Goal: Task Accomplishment & Management: Manage account settings

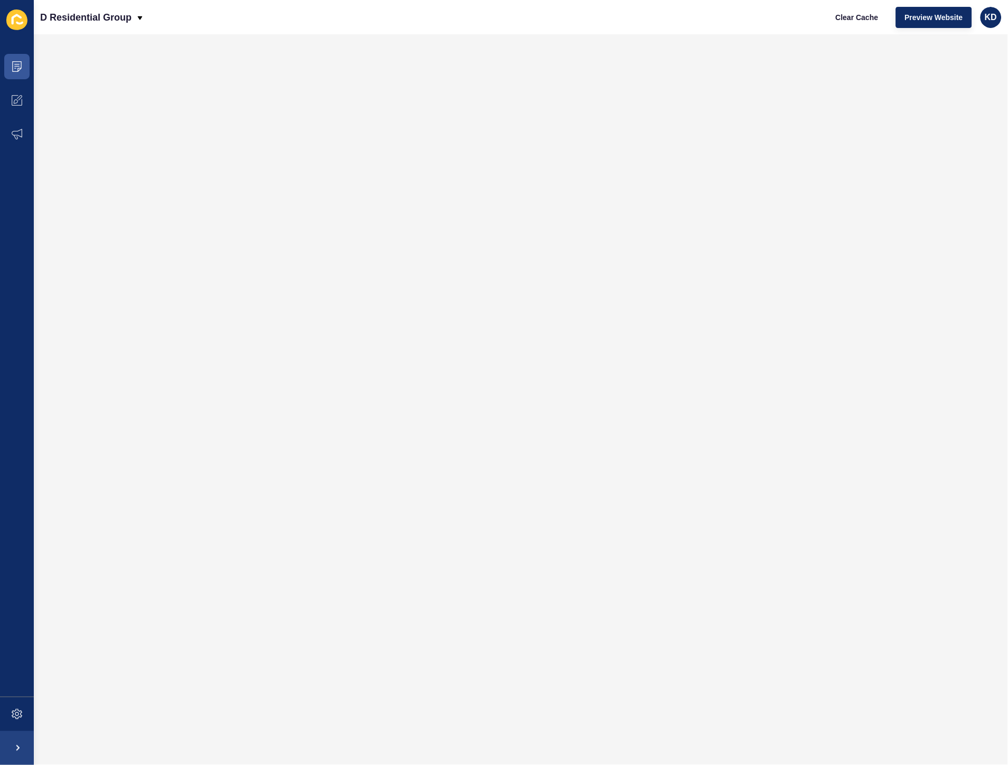
click at [23, 24] on icon at bounding box center [16, 20] width 21 height 21
click at [15, 63] on icon at bounding box center [17, 66] width 11 height 11
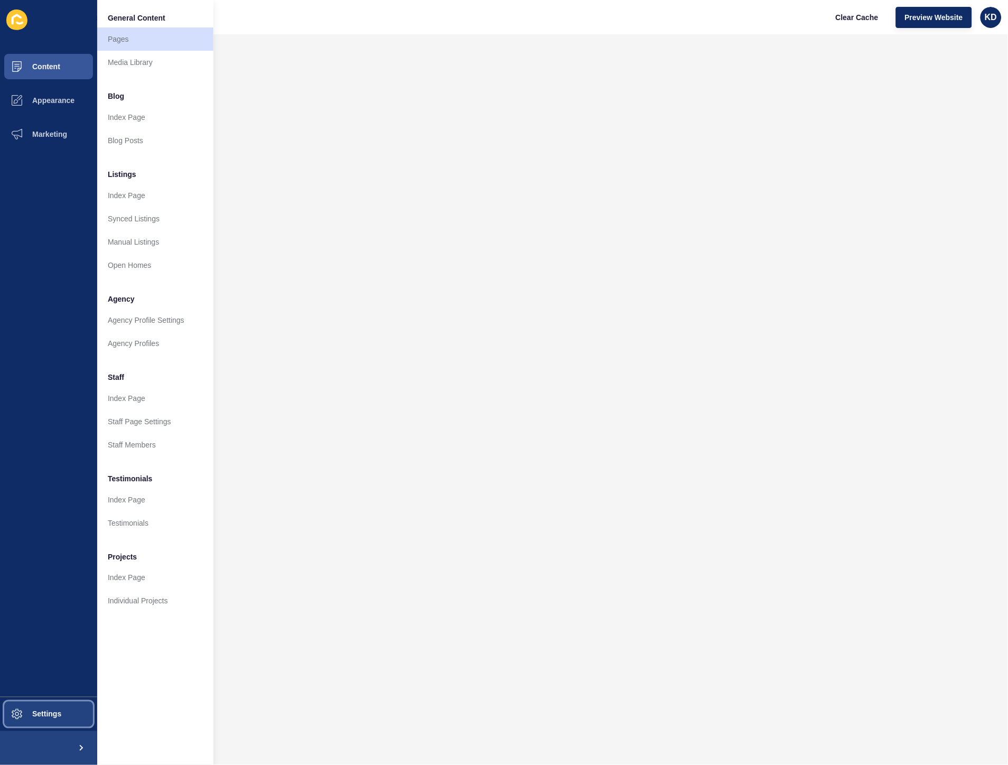
click at [25, 724] on span at bounding box center [17, 714] width 34 height 34
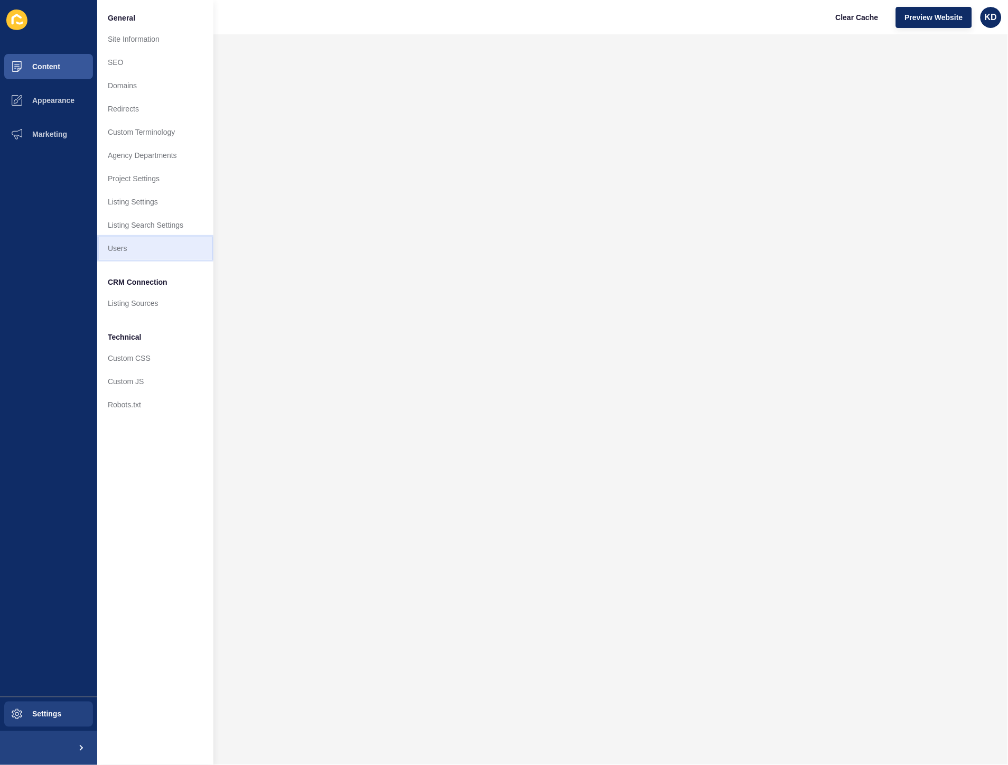
click at [136, 252] on link "Users" at bounding box center [155, 248] width 116 height 23
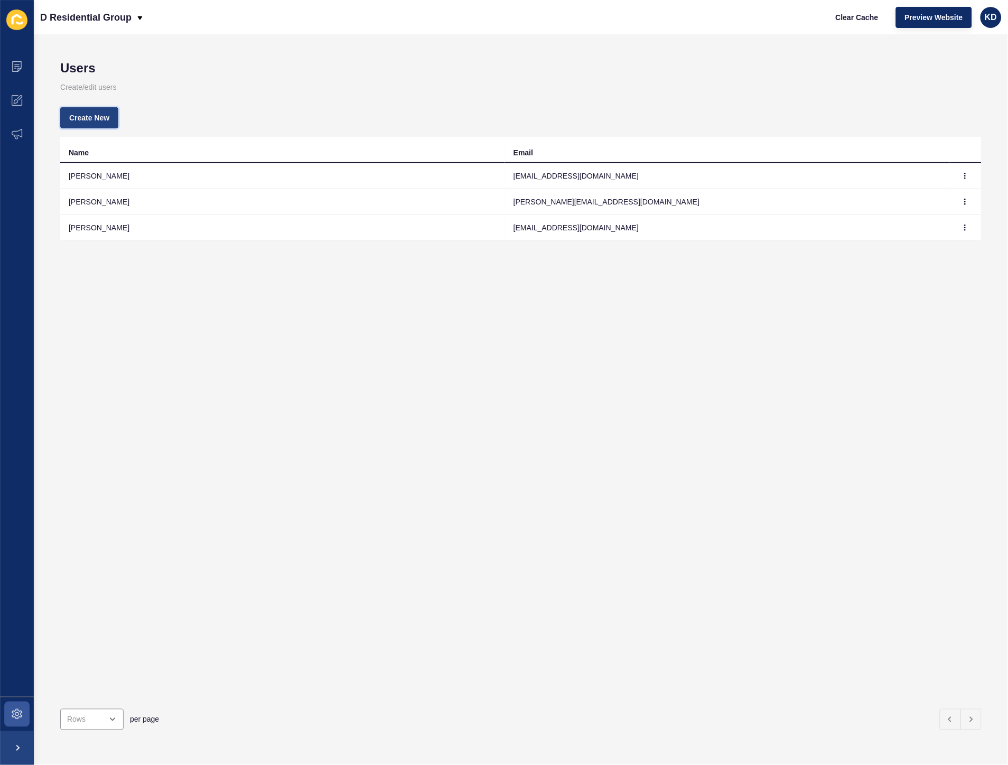
click at [113, 122] on button "Create New" at bounding box center [89, 117] width 58 height 21
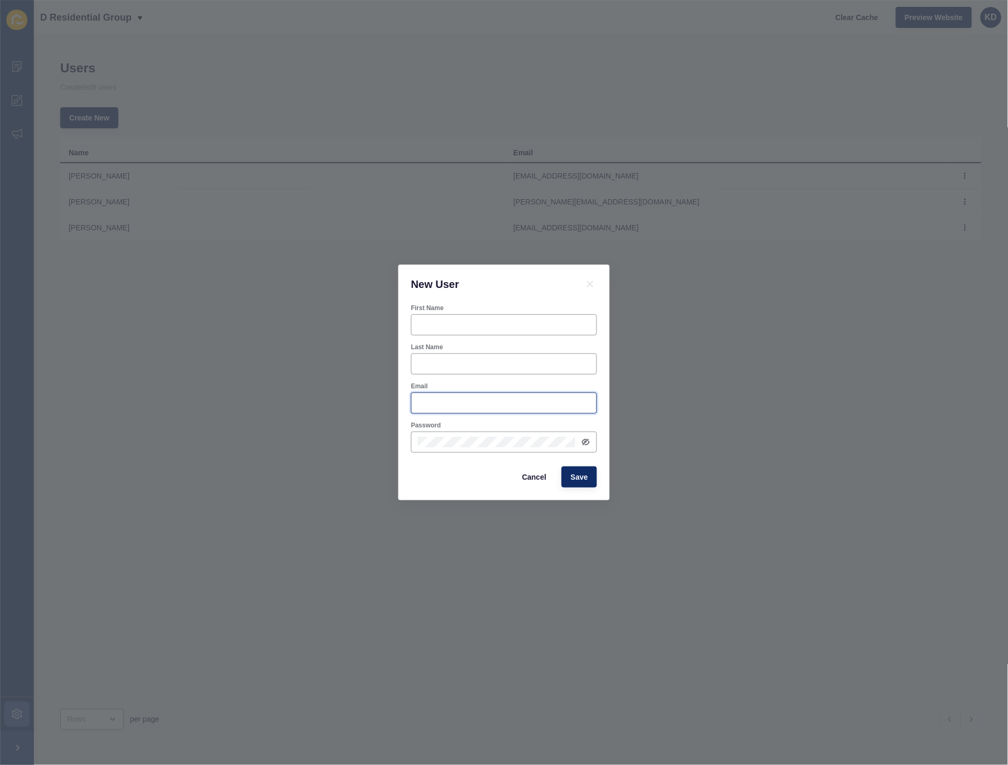
type input "karli@dresidential.com.au"
click at [560, 320] on input "First Name" at bounding box center [504, 325] width 172 height 11
click at [679, 325] on div "New User First Name Last Name Email karli@dresidential.com.au Password Cancel S…" at bounding box center [504, 382] width 1008 height 765
click at [530, 477] on span "Cancel" at bounding box center [534, 477] width 24 height 11
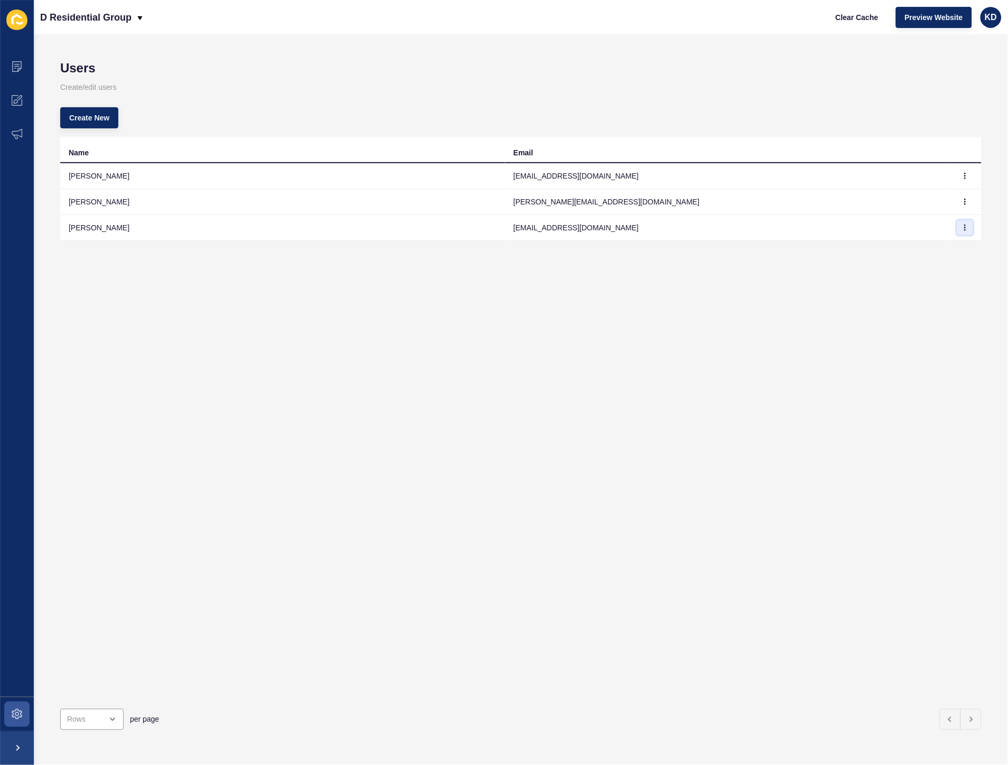
click at [962, 230] on icon "button" at bounding box center [965, 228] width 6 height 6
click at [926, 247] on link "Edit" at bounding box center [928, 248] width 74 height 23
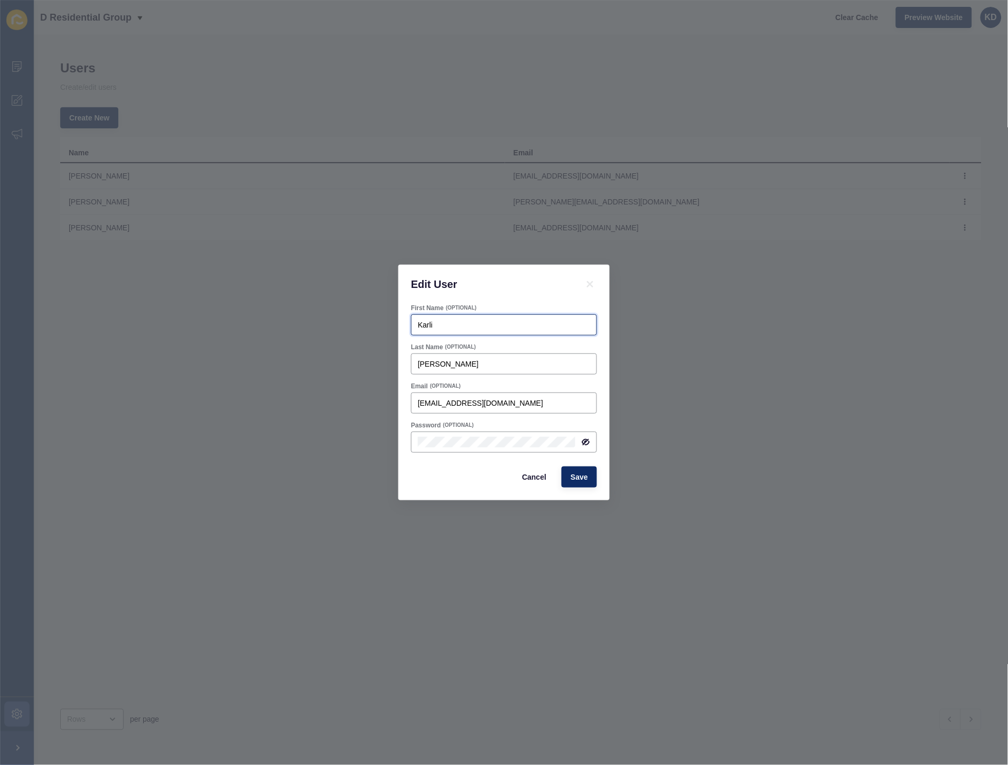
drag, startPoint x: 443, startPoint y: 322, endPoint x: 297, endPoint y: 304, distance: 147.0
click at [297, 304] on div "Edit User First Name (OPTIONAL) Karli Last Name (OPTIONAL) Davies Email (OPTION…" at bounding box center [504, 382] width 1008 height 765
type input "Kayah"
drag, startPoint x: 457, startPoint y: 366, endPoint x: 342, endPoint y: 312, distance: 127.2
click at [350, 329] on div "Edit User First Name (OPTIONAL) Kayah Last Name (OPTIONAL) Davies Email (OPTION…" at bounding box center [504, 382] width 1008 height 765
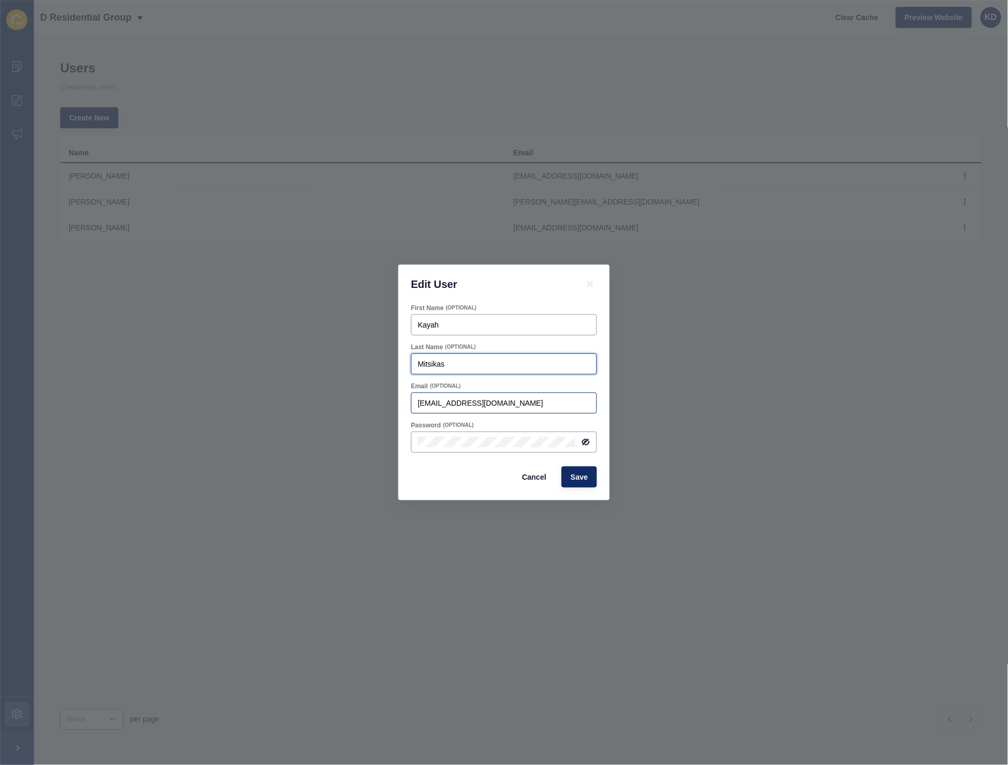
type input "Mitsikas"
drag, startPoint x: 429, startPoint y: 405, endPoint x: 381, endPoint y: 395, distance: 48.5
click at [381, 395] on div "Edit User First Name (OPTIONAL) Kayah Last Name (OPTIONAL) Mitsikas Email (OPTI…" at bounding box center [504, 382] width 1008 height 765
click at [430, 403] on input "karli@dresidential.com.au" at bounding box center [504, 403] width 172 height 11
drag, startPoint x: 430, startPoint y: 403, endPoint x: 319, endPoint y: 392, distance: 111.6
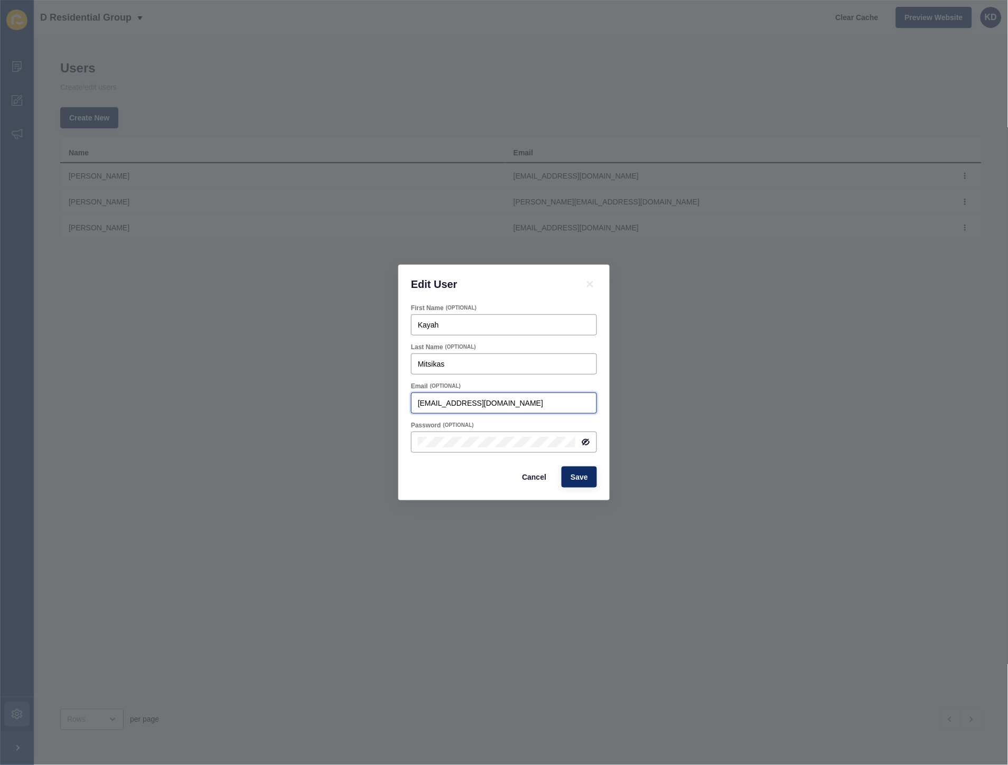
click at [319, 392] on div "Edit User First Name (OPTIONAL) Kayah Last Name (OPTIONAL) Mitsikas Email (OPTI…" at bounding box center [504, 382] width 1008 height 765
type input "[EMAIL_ADDRESS][DOMAIN_NAME]"
click at [294, 430] on div "Edit User First Name (OPTIONAL) Kayah Last Name (OPTIONAL) Mitsikas Email (OPTI…" at bounding box center [504, 382] width 1008 height 765
click at [584, 440] on icon at bounding box center [586, 442] width 8 height 8
click at [587, 478] on span "Save" at bounding box center [579, 477] width 17 height 11
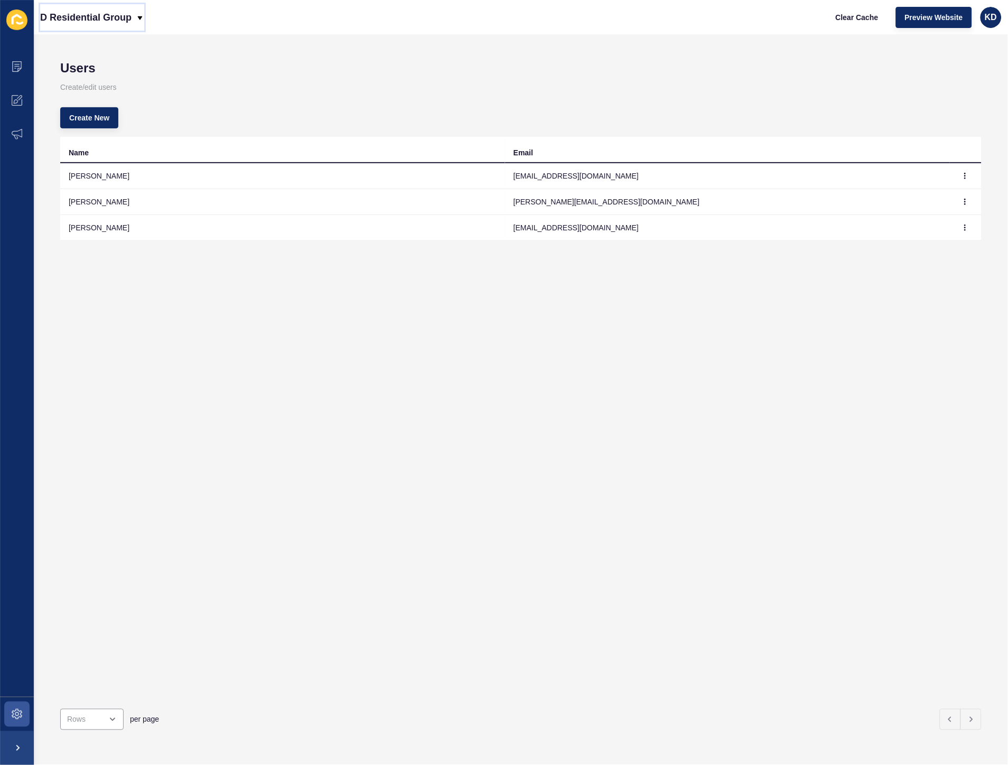
click at [130, 14] on p "D Residential Group" at bounding box center [85, 17] width 91 height 26
click at [196, 72] on h1 "Users" at bounding box center [520, 68] width 921 height 15
click at [962, 176] on icon "button" at bounding box center [965, 176] width 6 height 6
click at [937, 228] on link "Delete" at bounding box center [928, 219] width 74 height 23
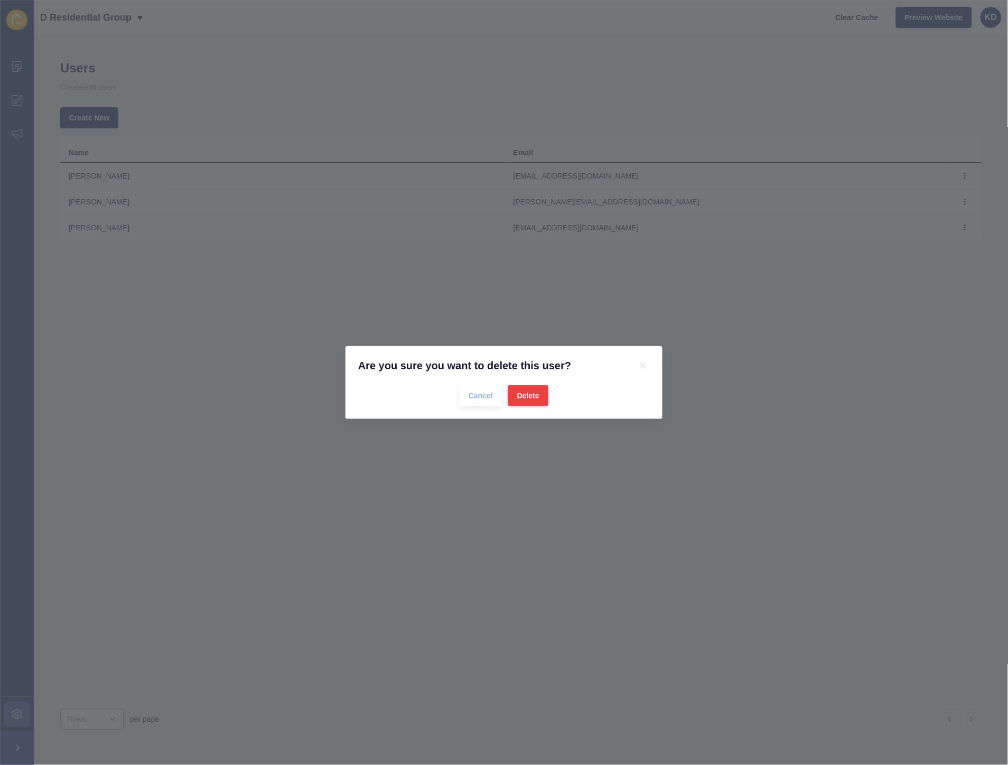
click at [529, 403] on button "Delete" at bounding box center [528, 395] width 40 height 21
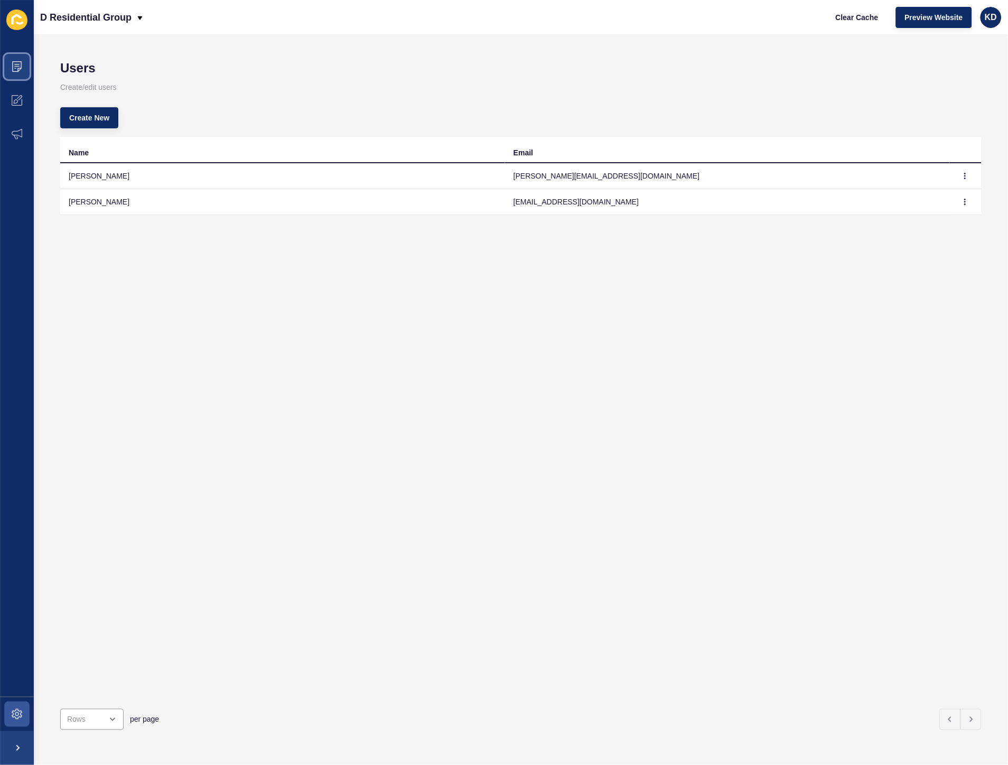
click at [15, 74] on span at bounding box center [17, 67] width 34 height 34
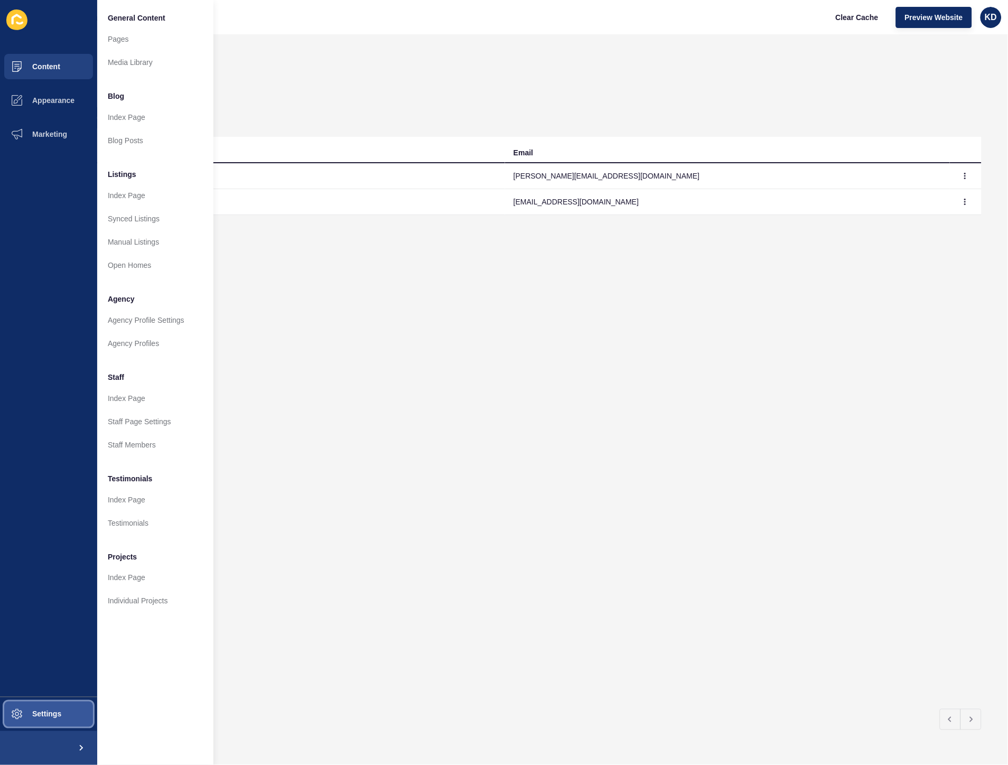
click at [41, 722] on button "Settings" at bounding box center [48, 714] width 97 height 34
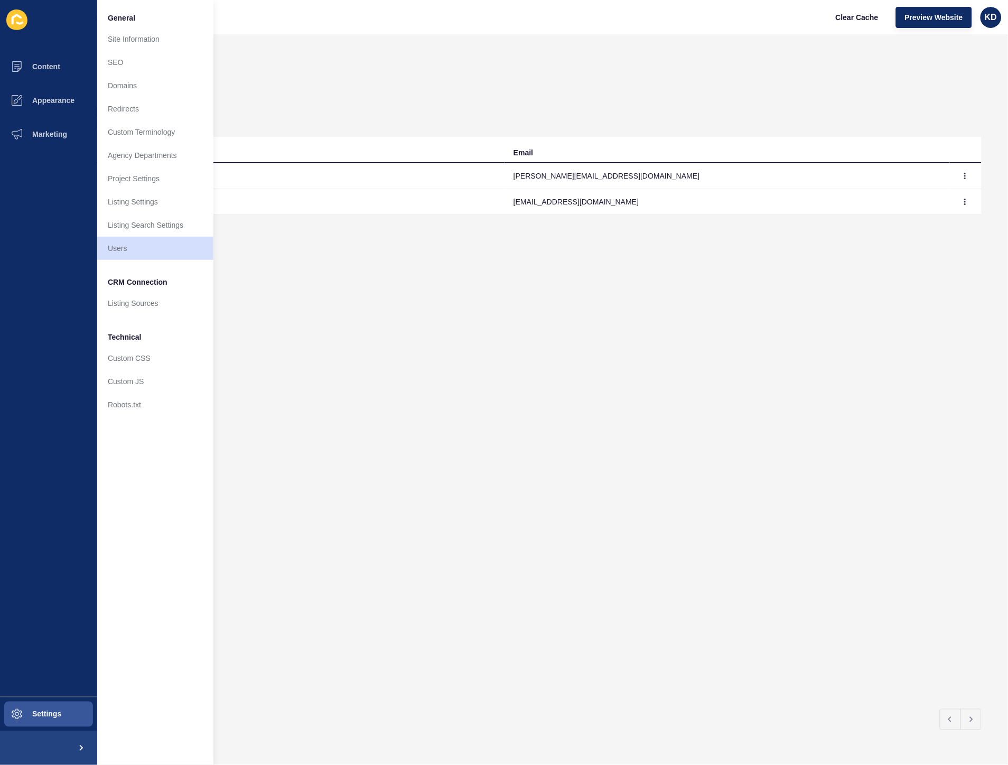
click at [468, 295] on div "Name Email Diana Patrascu diana@dresidential.com.au Kayah Mitsikas kayah@dresid…" at bounding box center [520, 419] width 921 height 564
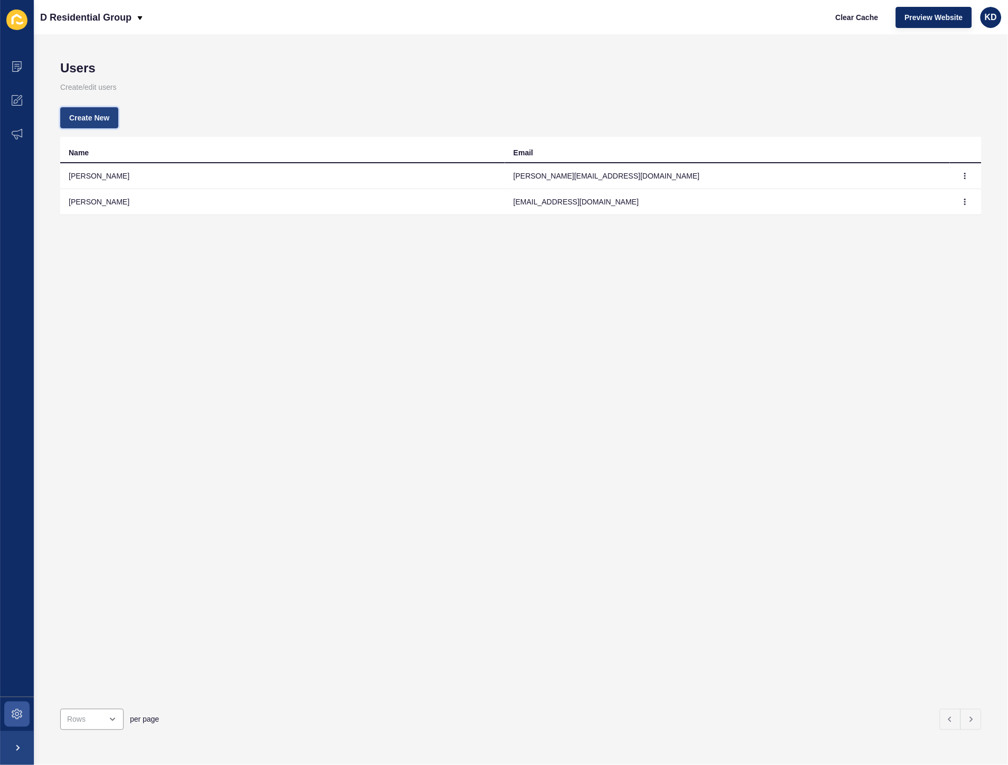
click at [104, 115] on span "Create New" at bounding box center [89, 118] width 40 height 11
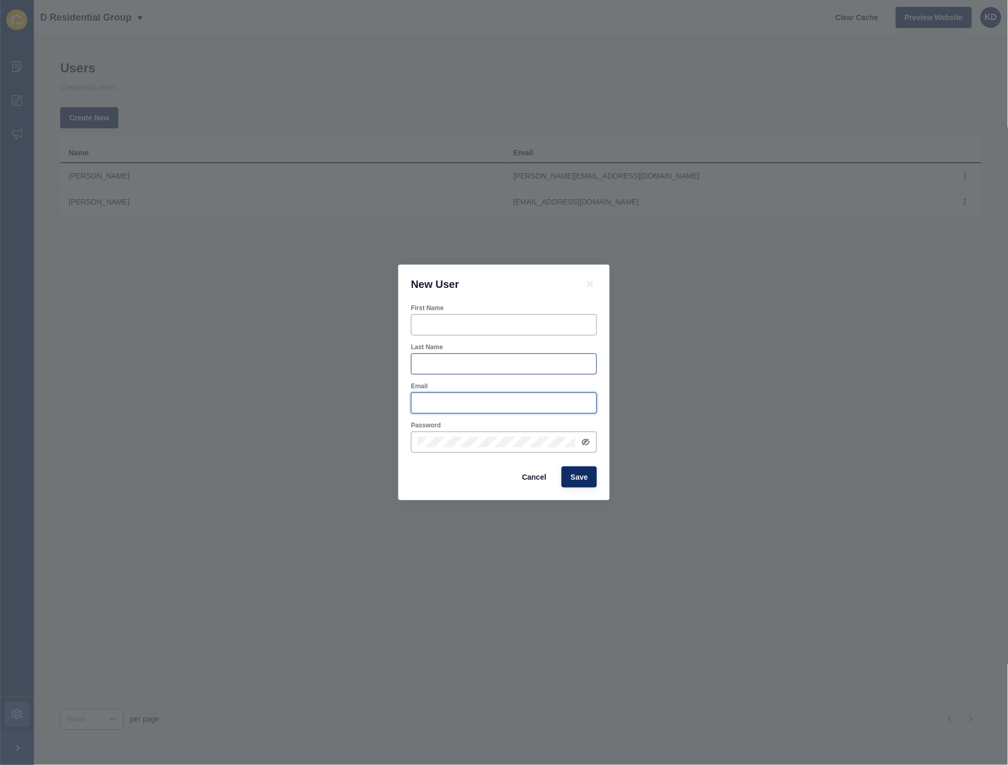
type input "[EMAIL_ADDRESS][DOMAIN_NAME]"
click at [503, 320] on input "First Name" at bounding box center [504, 325] width 172 height 11
type input "Test"
drag, startPoint x: 533, startPoint y: 408, endPoint x: 386, endPoint y: 394, distance: 147.6
click at [386, 394] on div "New User First Name Test Last Name Email kayah@dresidential.com.au Password Can…" at bounding box center [504, 382] width 1008 height 765
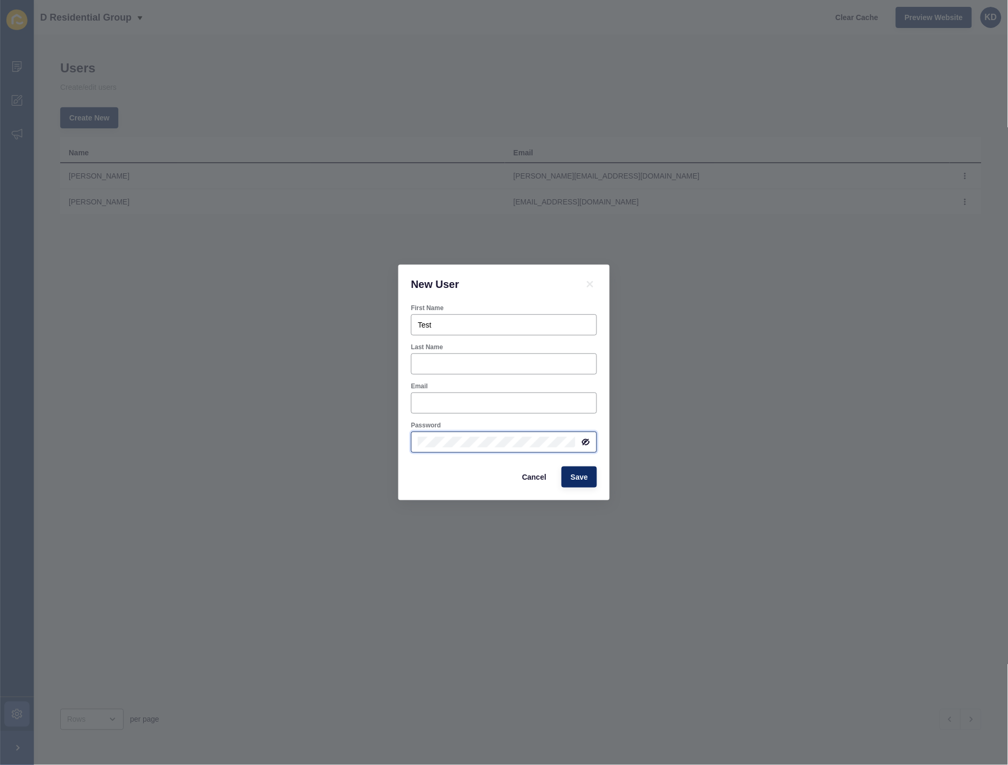
click at [373, 424] on div "New User First Name Test Last Name Email Password Cancel Save" at bounding box center [504, 382] width 1008 height 765
drag, startPoint x: 471, startPoint y: 309, endPoint x: 462, endPoint y: 308, distance: 8.5
click at [463, 308] on div "First Name" at bounding box center [504, 308] width 186 height 8
drag, startPoint x: 450, startPoint y: 318, endPoint x: 405, endPoint y: 315, distance: 44.4
click at [405, 315] on div "First Name Test Last Name Email Password Cancel Save" at bounding box center [503, 402] width 211 height 197
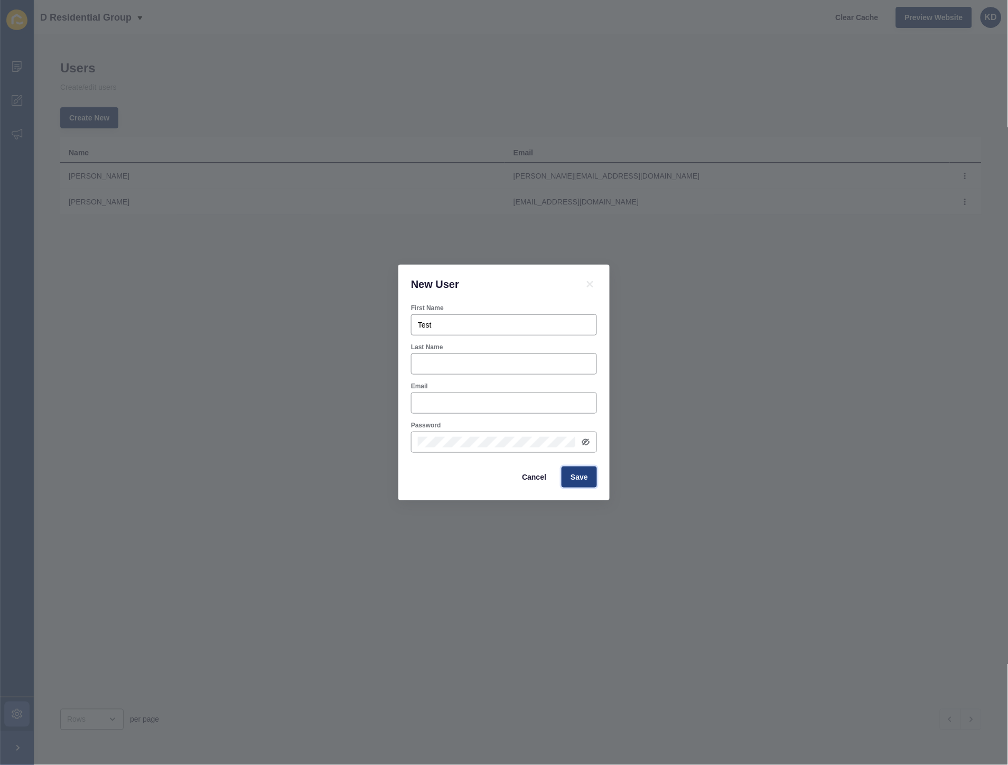
click at [578, 479] on span "Save" at bounding box center [579, 477] width 17 height 11
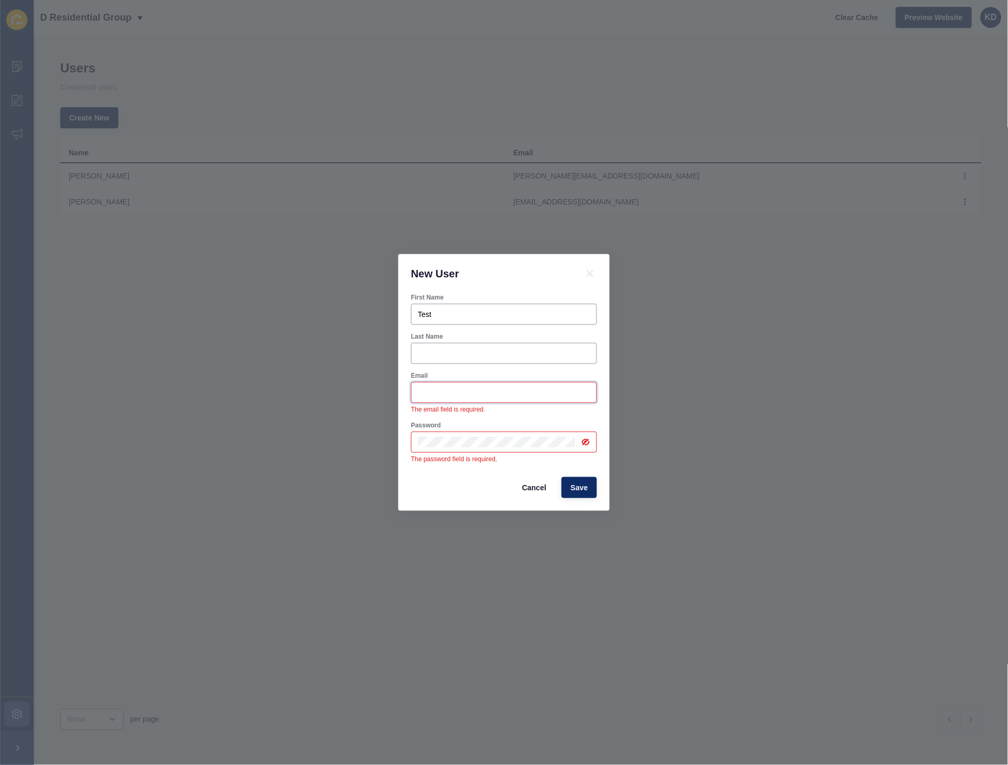
click at [466, 394] on input "Email" at bounding box center [504, 392] width 172 height 11
click at [459, 395] on input "Email" at bounding box center [504, 392] width 172 height 11
drag, startPoint x: 456, startPoint y: 398, endPoint x: 453, endPoint y: 403, distance: 5.9
drag, startPoint x: 453, startPoint y: 403, endPoint x: 434, endPoint y: 397, distance: 20.1
click at [434, 397] on input "Email" at bounding box center [504, 392] width 172 height 11
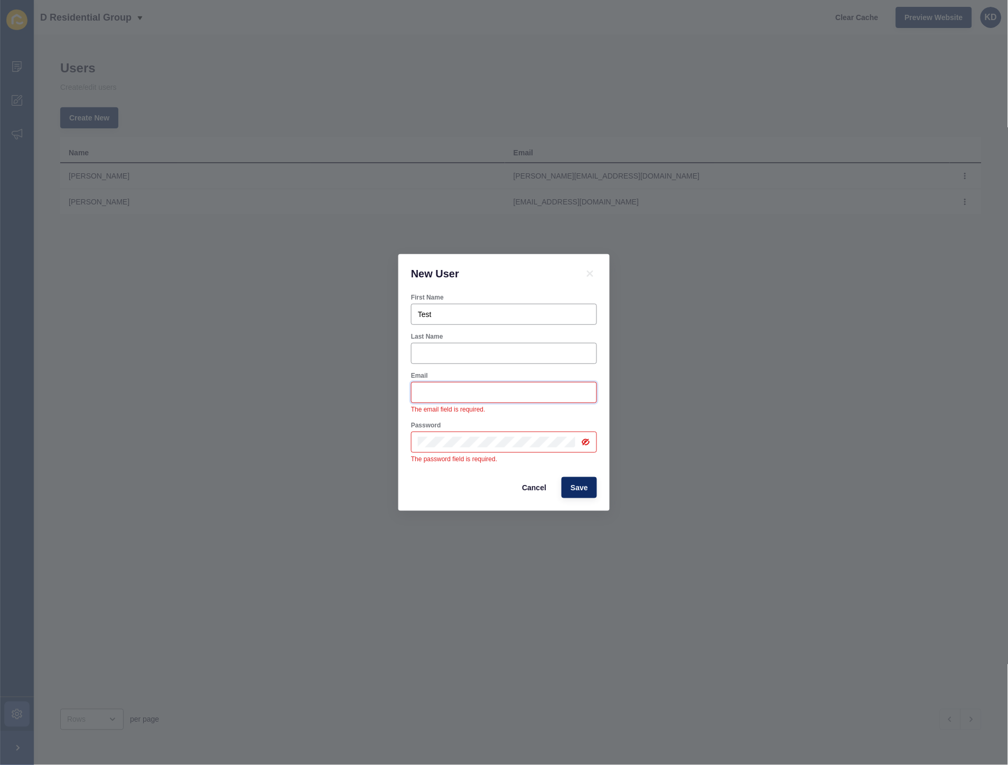
paste input "[EMAIL_ADDRESS][DOMAIN_NAME]"
type input "[EMAIL_ADDRESS][DOMAIN_NAME]"
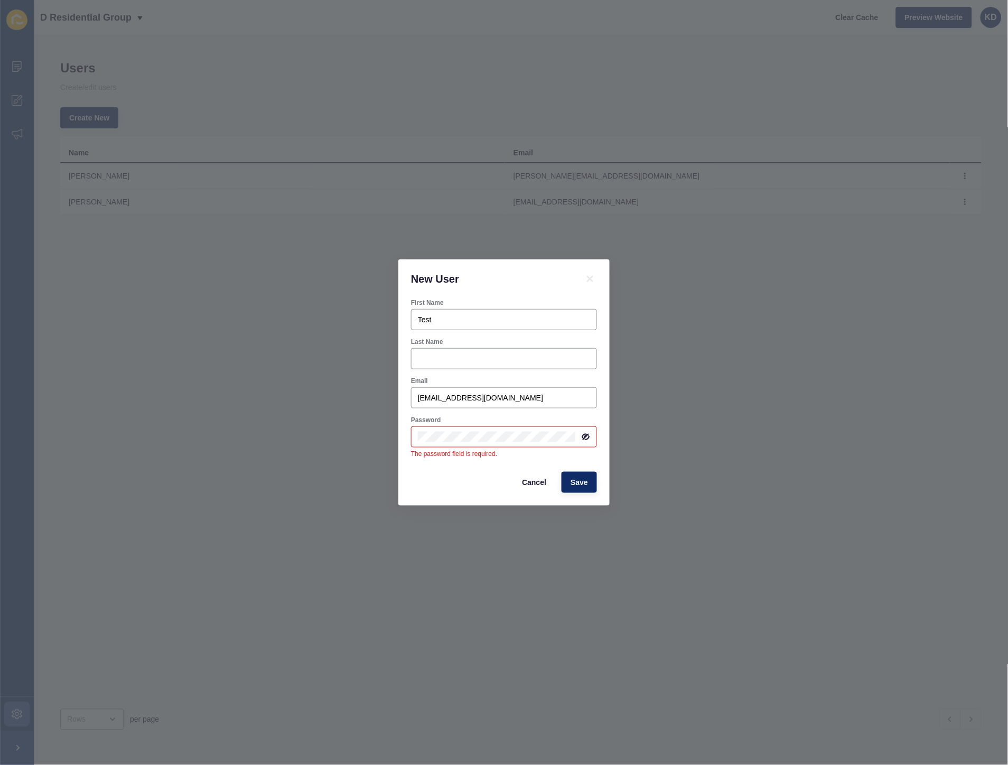
click at [509, 452] on div "Password The password field is required." at bounding box center [504, 437] width 188 height 44
click at [517, 442] on div at bounding box center [504, 436] width 186 height 21
click at [445, 471] on div "Cancel Save" at bounding box center [504, 482] width 192 height 27
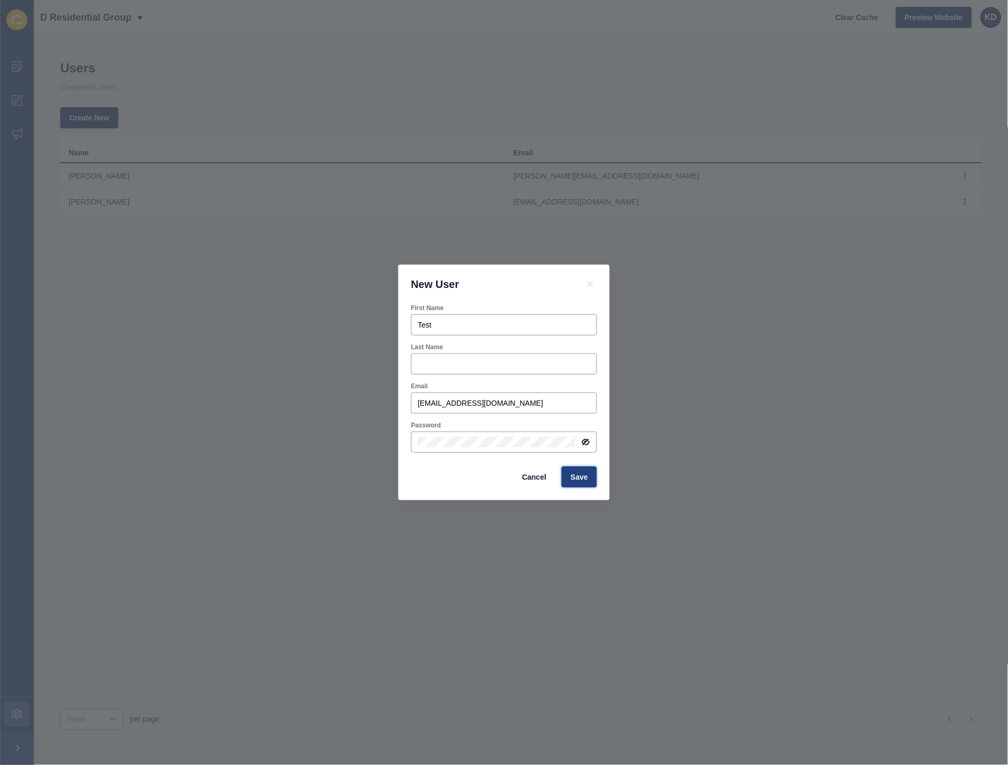
click at [588, 483] on button "Save" at bounding box center [579, 477] width 35 height 21
click at [585, 485] on button "Save" at bounding box center [579, 477] width 35 height 21
click at [578, 481] on span "Save" at bounding box center [579, 477] width 17 height 11
click at [587, 485] on button "Save" at bounding box center [579, 477] width 35 height 21
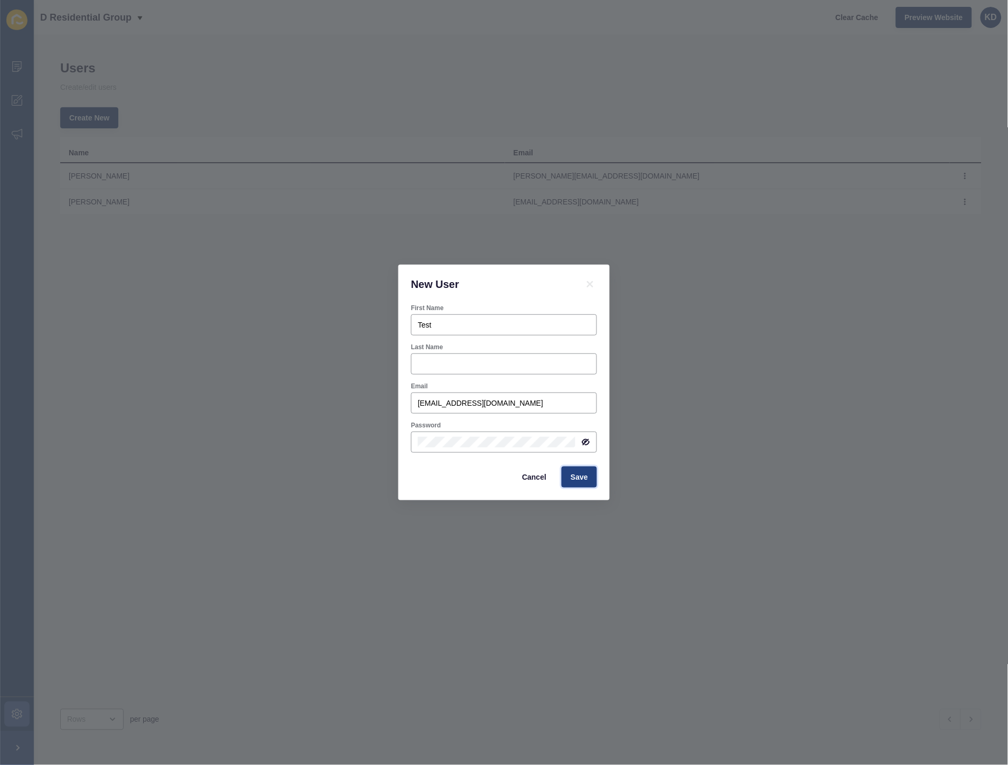
drag, startPoint x: 585, startPoint y: 477, endPoint x: 583, endPoint y: 472, distance: 5.9
click at [585, 476] on span "Save" at bounding box center [579, 477] width 17 height 11
click at [583, 472] on span "Save" at bounding box center [579, 477] width 17 height 11
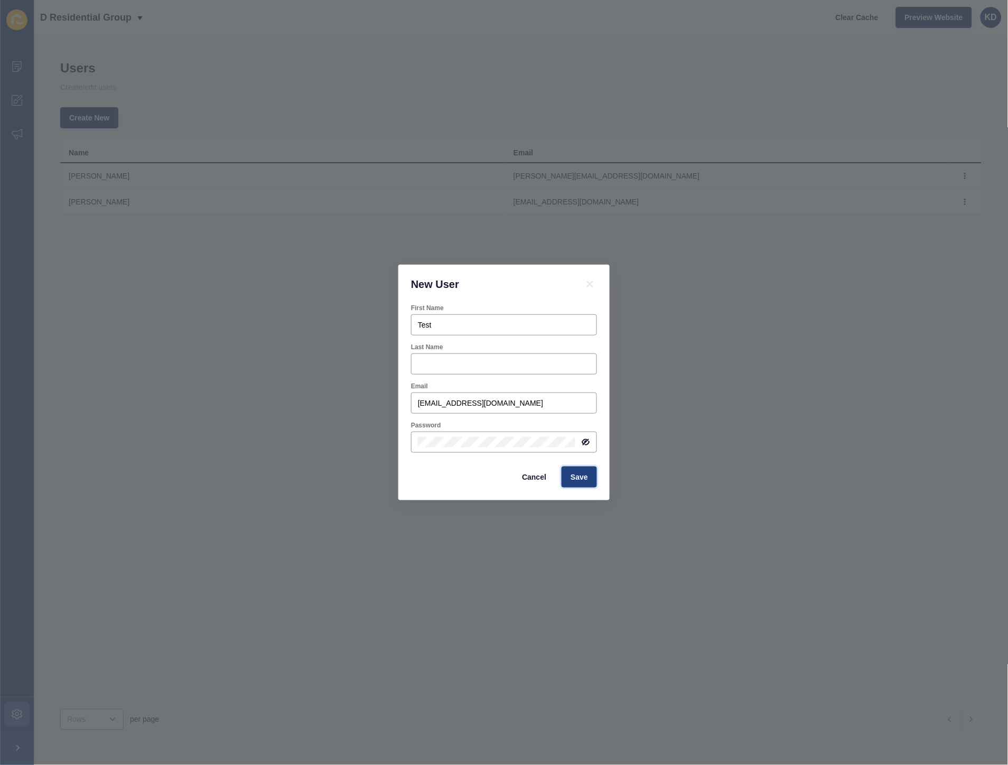
click at [587, 471] on button "Save" at bounding box center [579, 477] width 35 height 21
click at [588, 476] on span "Save" at bounding box center [579, 477] width 17 height 11
click at [573, 482] on span "Save" at bounding box center [579, 477] width 17 height 11
click at [570, 482] on button "Save" at bounding box center [579, 477] width 35 height 21
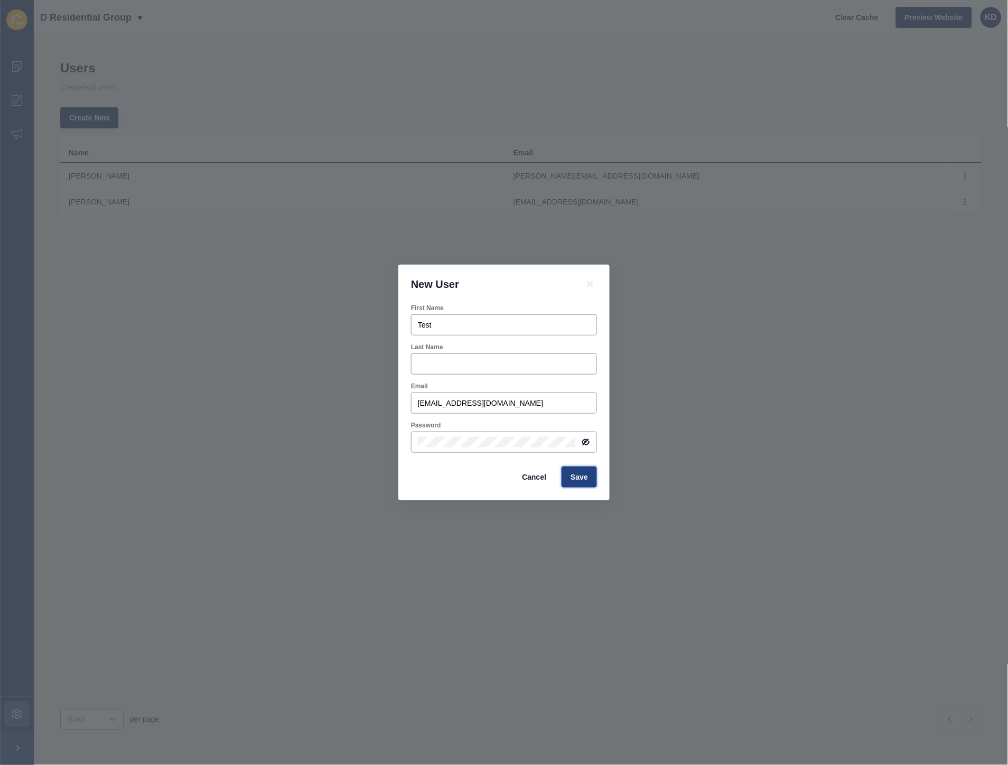
click at [576, 476] on span "Save" at bounding box center [579, 477] width 17 height 11
click at [575, 476] on span "Save" at bounding box center [579, 477] width 17 height 11
click at [574, 476] on span "Save" at bounding box center [579, 477] width 17 height 11
click at [573, 474] on span "Save" at bounding box center [579, 477] width 17 height 11
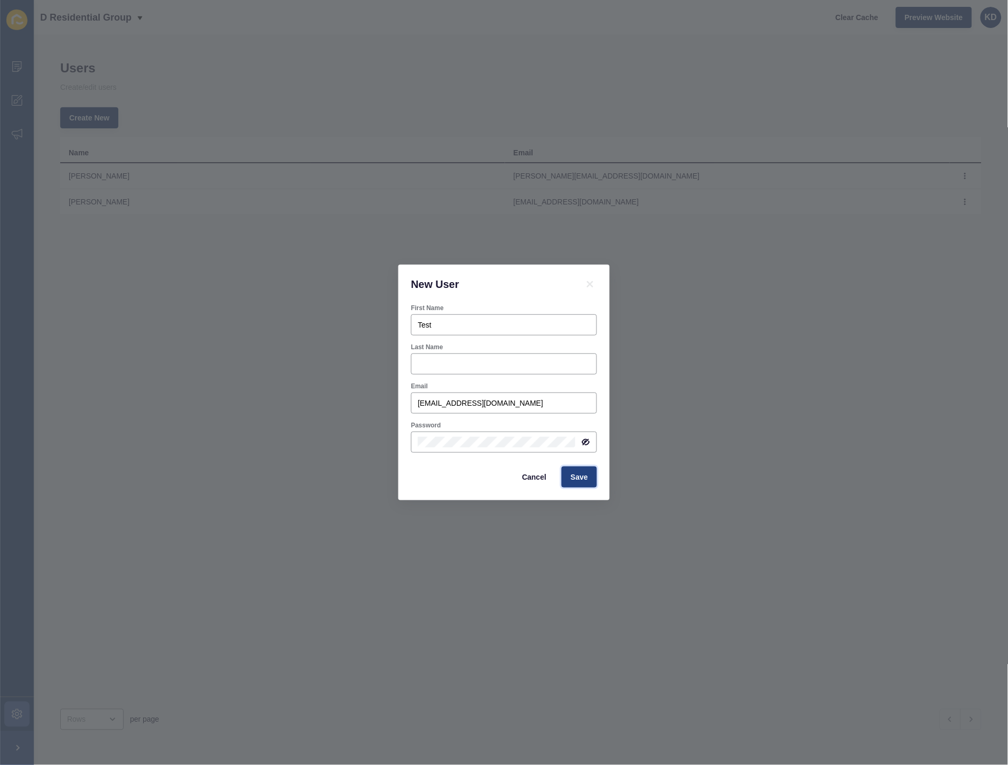
click at [573, 474] on span "Save" at bounding box center [579, 477] width 17 height 11
click at [584, 287] on icon at bounding box center [590, 284] width 13 height 13
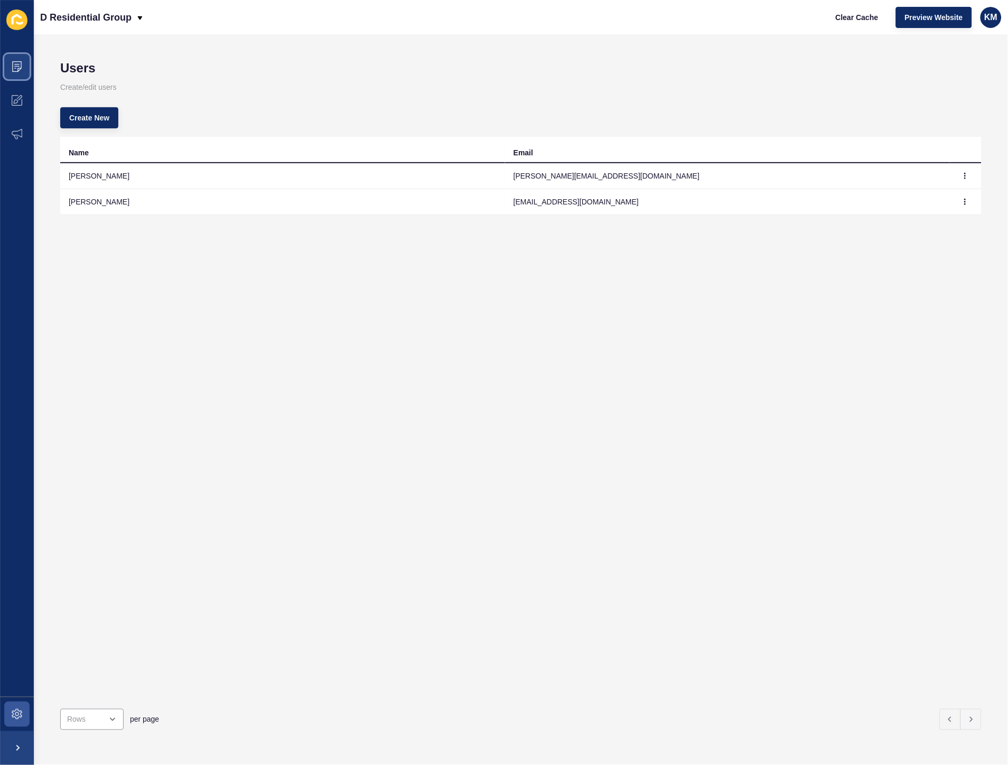
click at [6, 70] on span at bounding box center [17, 67] width 34 height 34
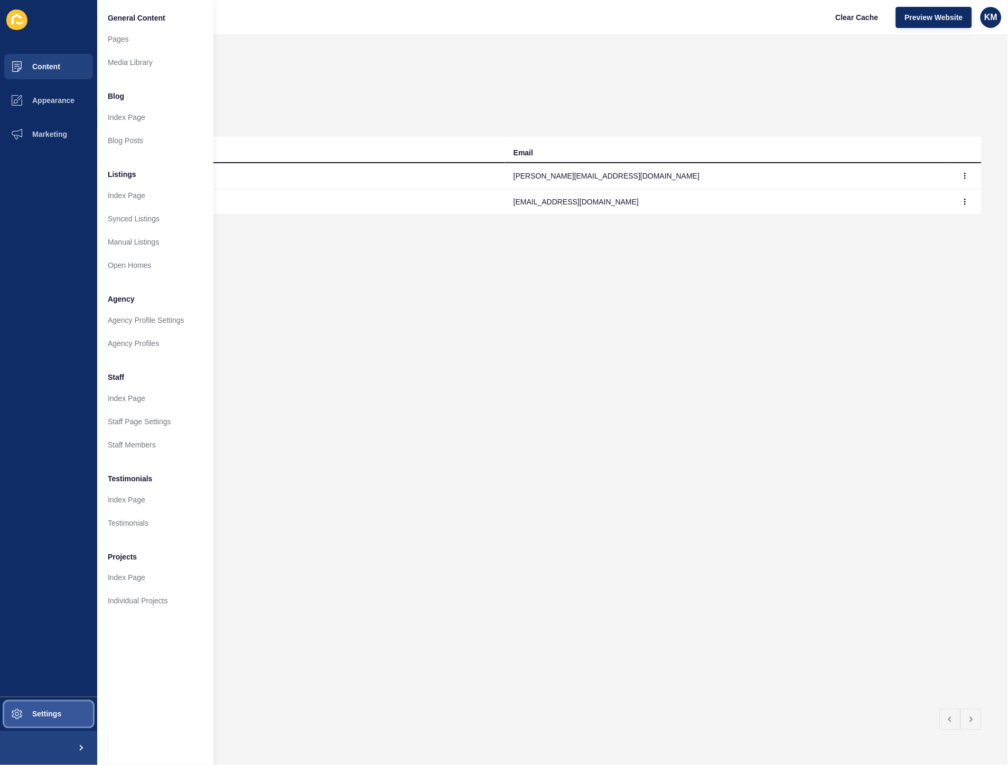
click at [61, 710] on span "Settings" at bounding box center [29, 714] width 63 height 8
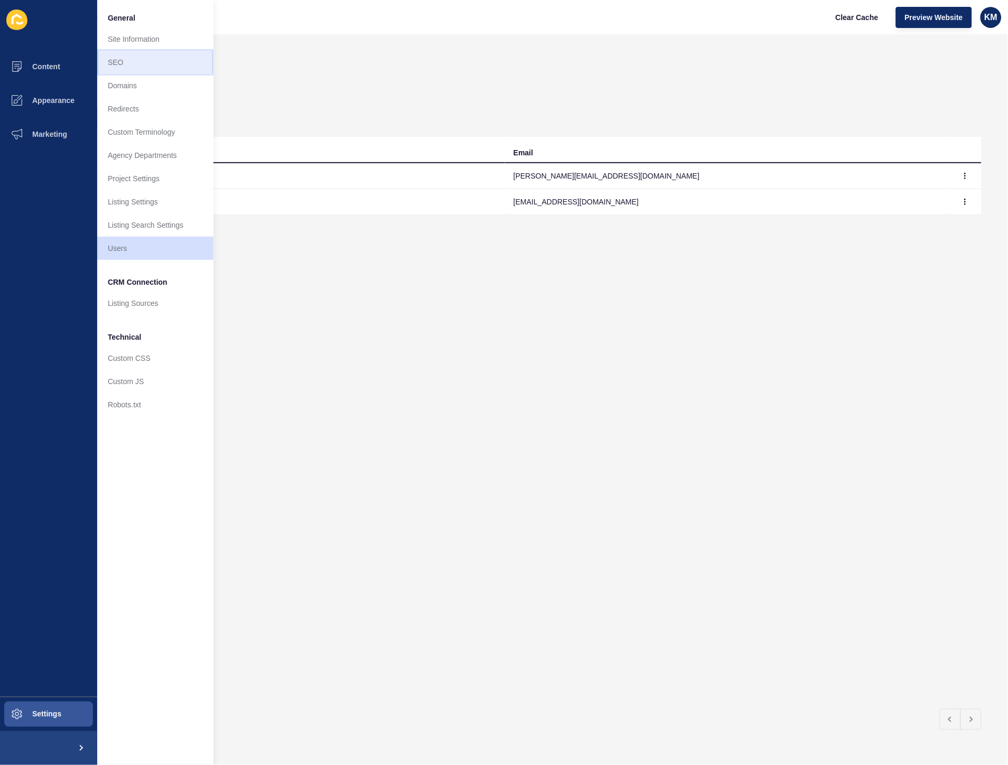
click at [146, 64] on link "SEO" at bounding box center [155, 62] width 116 height 23
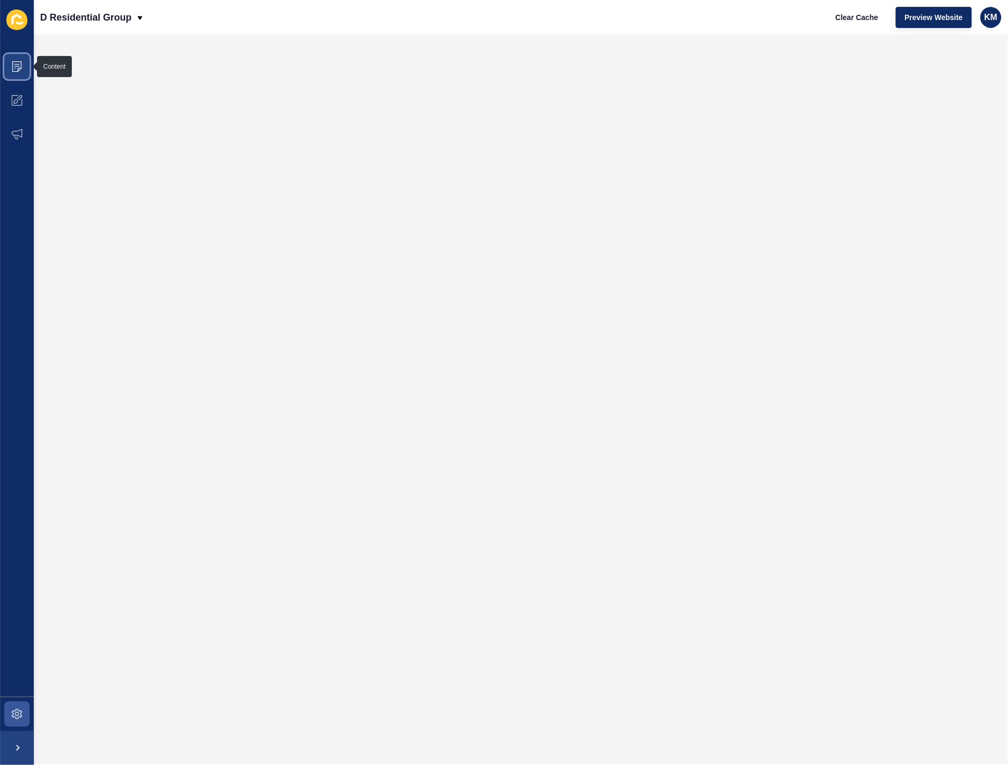
click at [28, 60] on span at bounding box center [17, 67] width 34 height 34
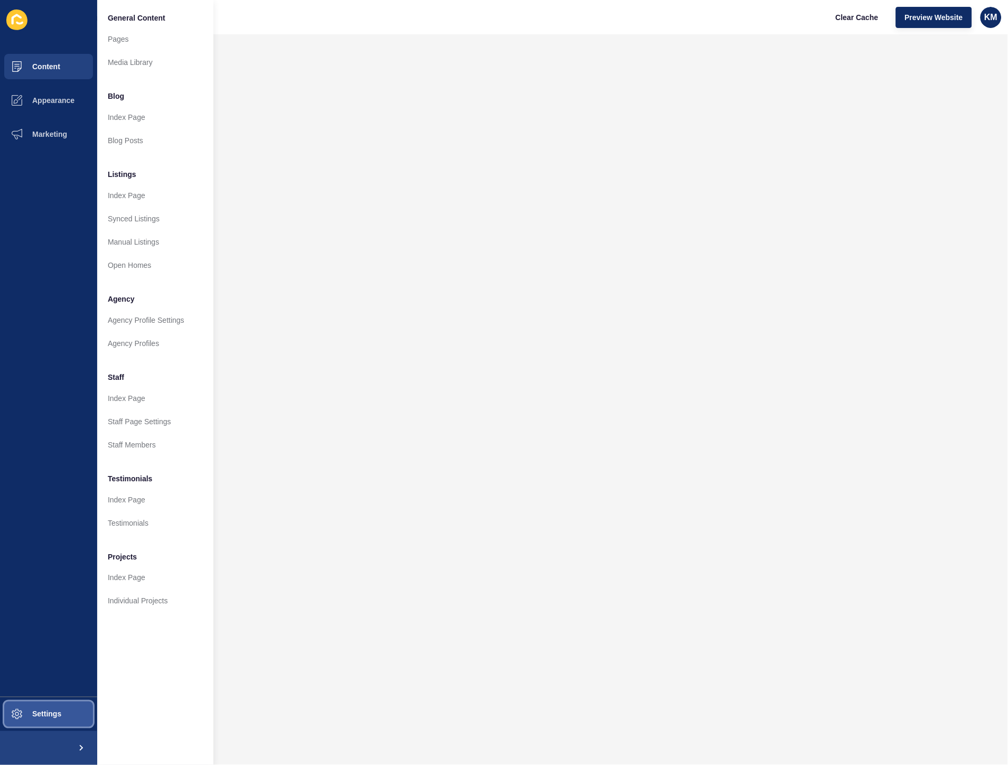
click at [57, 707] on button "Settings" at bounding box center [48, 714] width 97 height 34
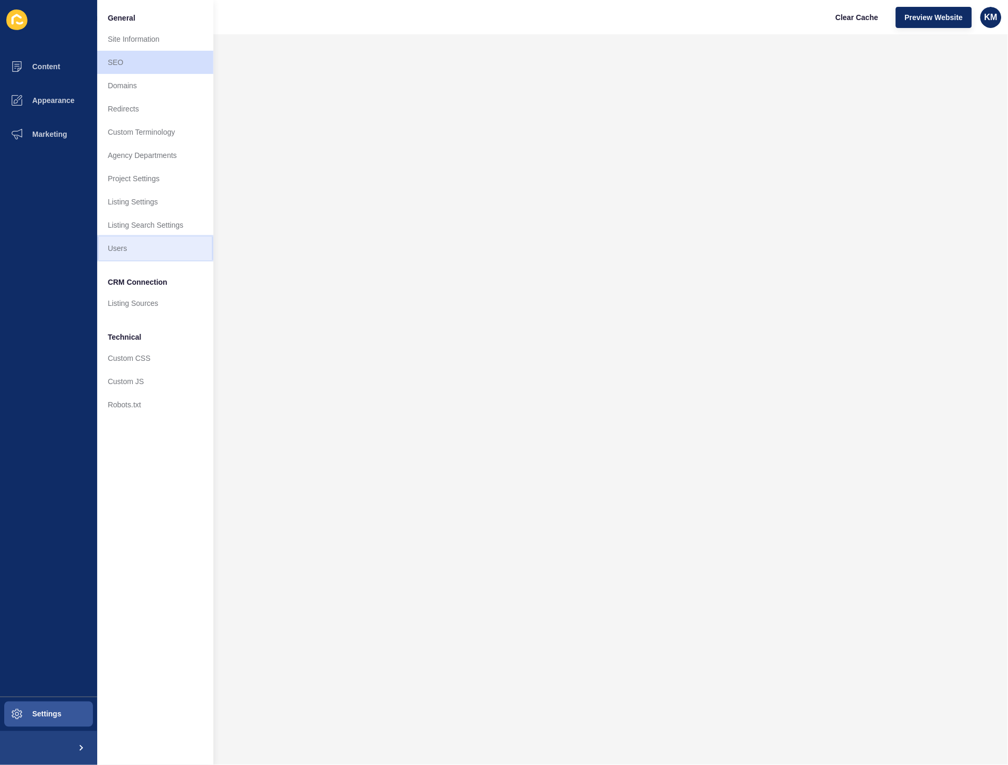
click at [135, 250] on link "Users" at bounding box center [155, 248] width 116 height 23
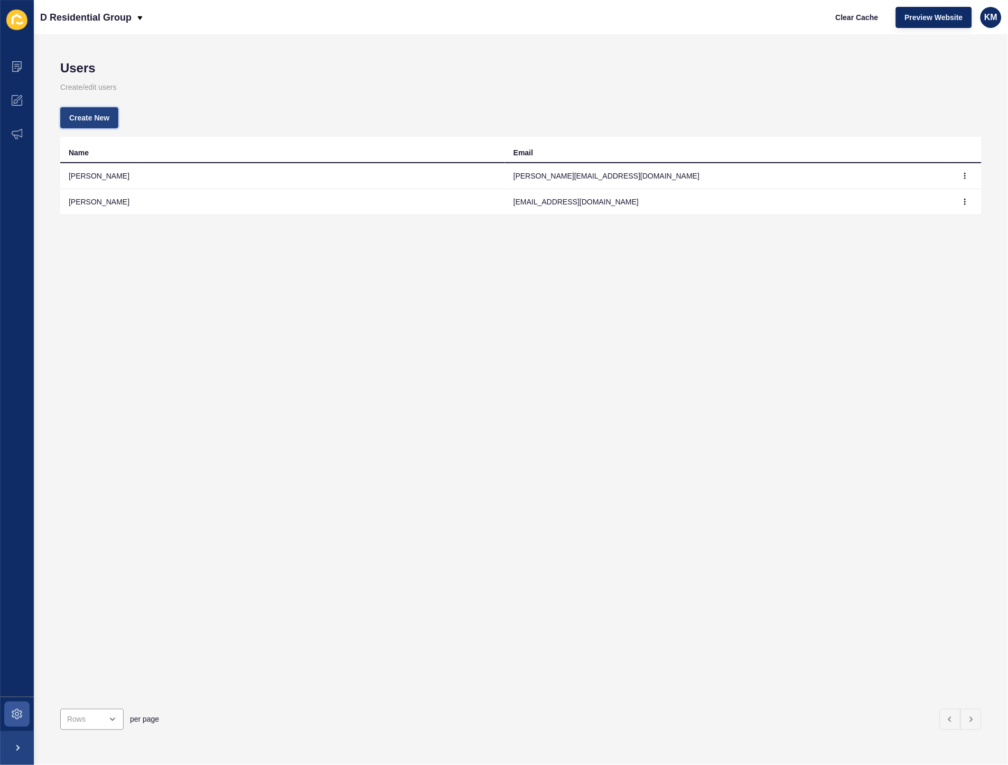
click at [104, 120] on span "Create New" at bounding box center [89, 118] width 40 height 11
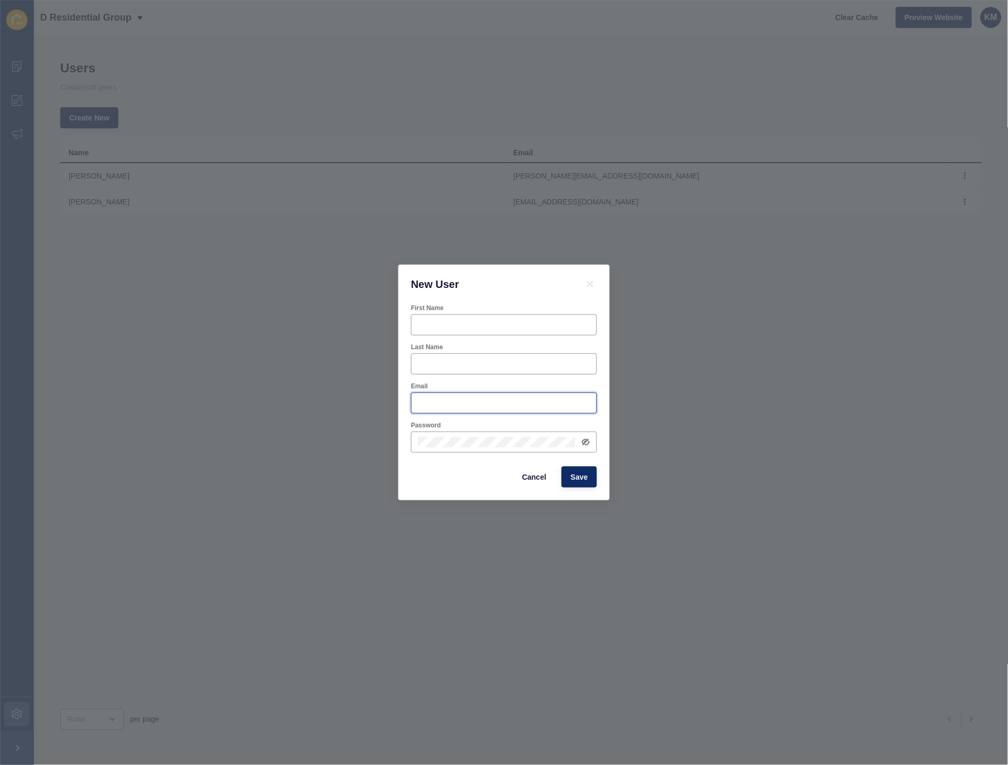
type input "[EMAIL_ADDRESS][DOMAIN_NAME]"
click at [525, 316] on div at bounding box center [504, 324] width 186 height 21
click at [521, 331] on div at bounding box center [504, 324] width 186 height 21
type input "Mark"
click at [457, 369] on input "Last Name" at bounding box center [504, 364] width 172 height 11
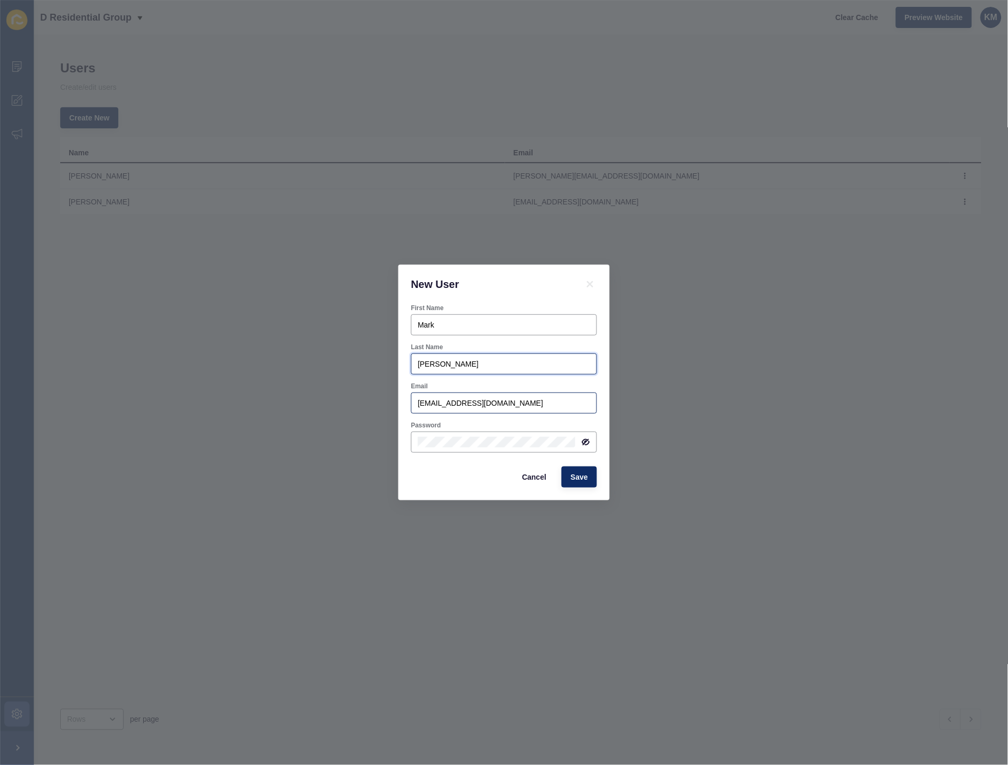
type input "[PERSON_NAME]"
drag, startPoint x: 556, startPoint y: 397, endPoint x: 397, endPoint y: 401, distance: 158.5
click at [397, 401] on div "New User First Name [PERSON_NAME] Last Name [PERSON_NAME] Email [EMAIL_ADDRESS]…" at bounding box center [504, 382] width 1008 height 765
click at [513, 406] on input "[EMAIL_ADDRESS][DOMAIN_NAME]" at bounding box center [504, 403] width 172 height 11
drag, startPoint x: 511, startPoint y: 402, endPoint x: 310, endPoint y: 394, distance: 201.5
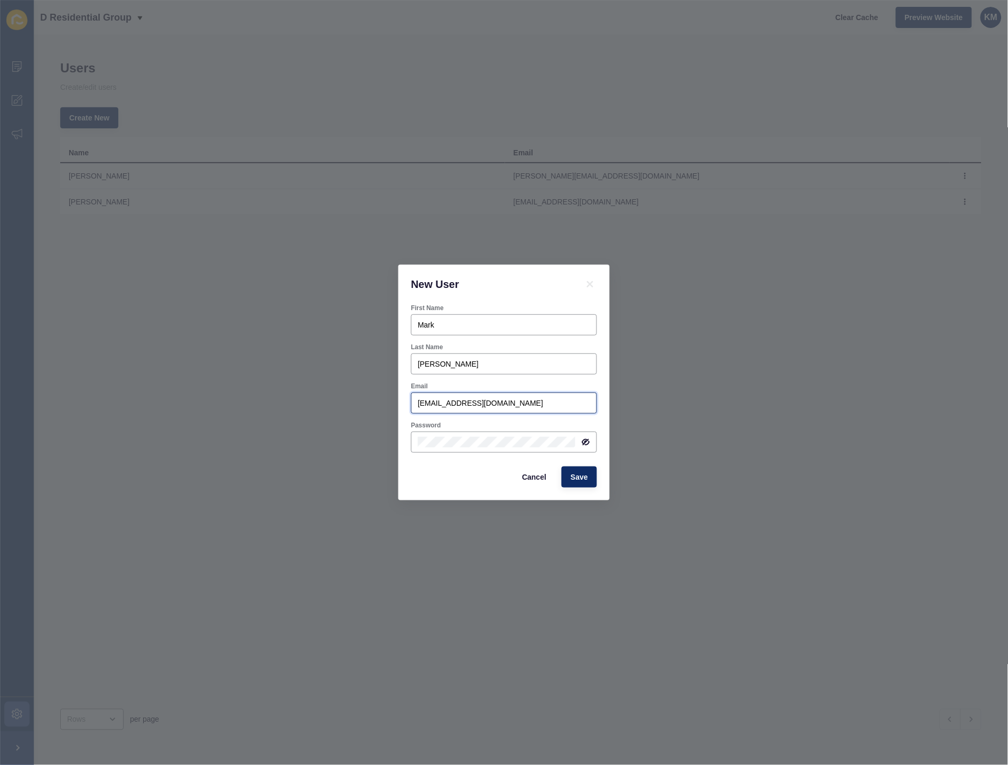
click at [310, 394] on div "New User First Name [PERSON_NAME] Last Name [PERSON_NAME] Email [EMAIL_ADDRESS]…" at bounding box center [504, 382] width 1008 height 765
type input "[EMAIL_ADDRESS][DOMAIN_NAME]"
click at [238, 444] on div "New User First Name [PERSON_NAME] Last Name [PERSON_NAME] Email [EMAIL_ADDRESS]…" at bounding box center [504, 382] width 1008 height 765
click at [584, 445] on icon at bounding box center [586, 442] width 8 height 8
click at [677, 448] on div "New User First Name [PERSON_NAME] Last Name [PERSON_NAME] Email [EMAIL_ADDRESS]…" at bounding box center [504, 382] width 1008 height 765
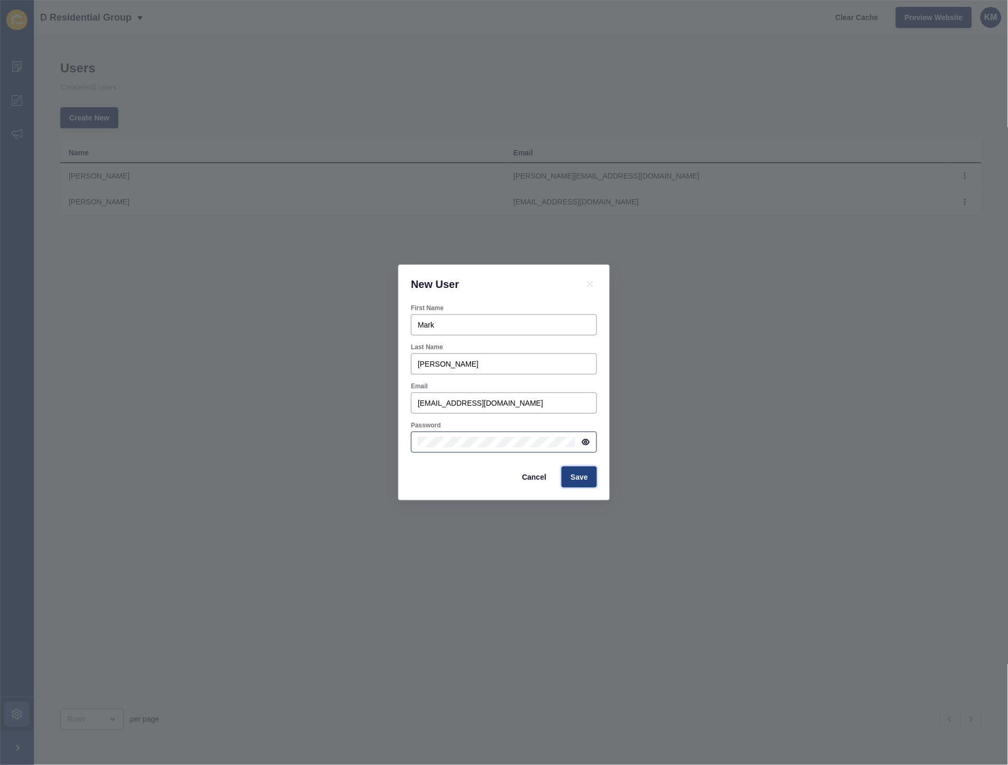
click at [585, 477] on span "Save" at bounding box center [579, 477] width 17 height 11
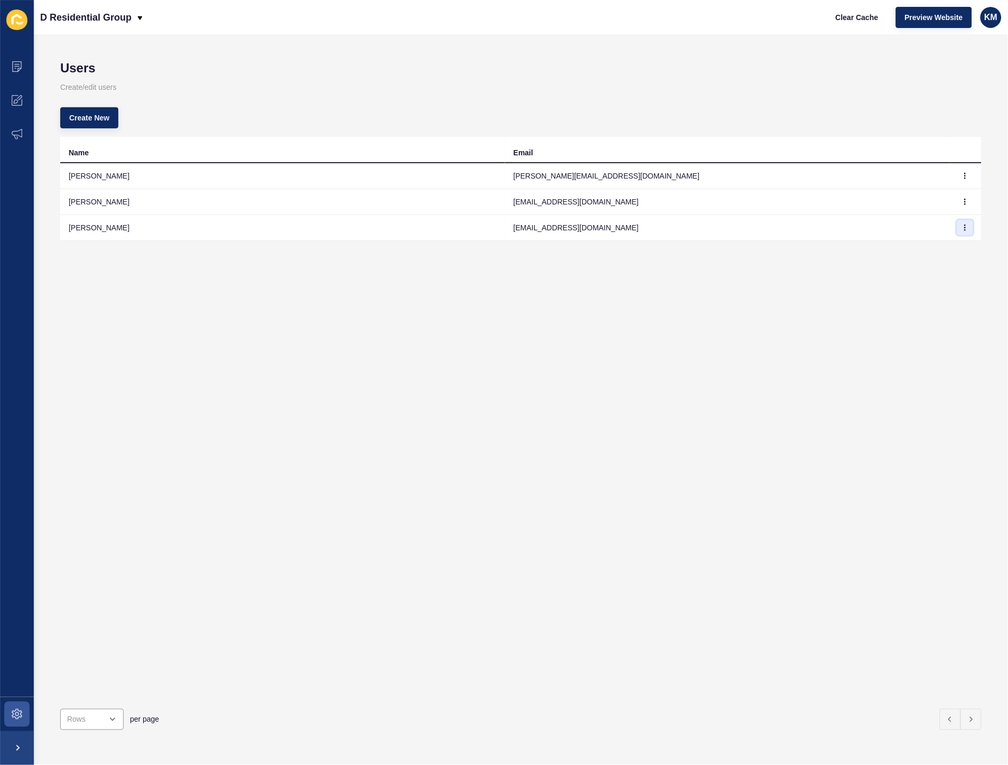
click at [962, 230] on icon "button" at bounding box center [965, 228] width 6 height 6
click at [937, 247] on link "Edit" at bounding box center [928, 248] width 74 height 23
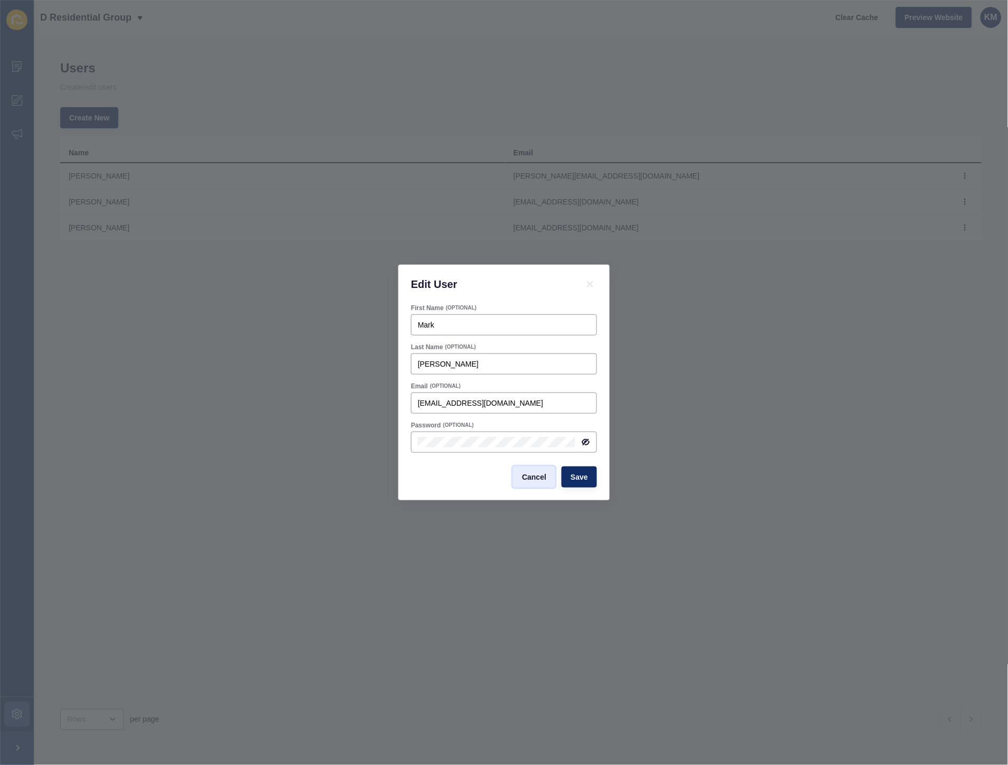
click at [539, 476] on span "Cancel" at bounding box center [534, 477] width 24 height 11
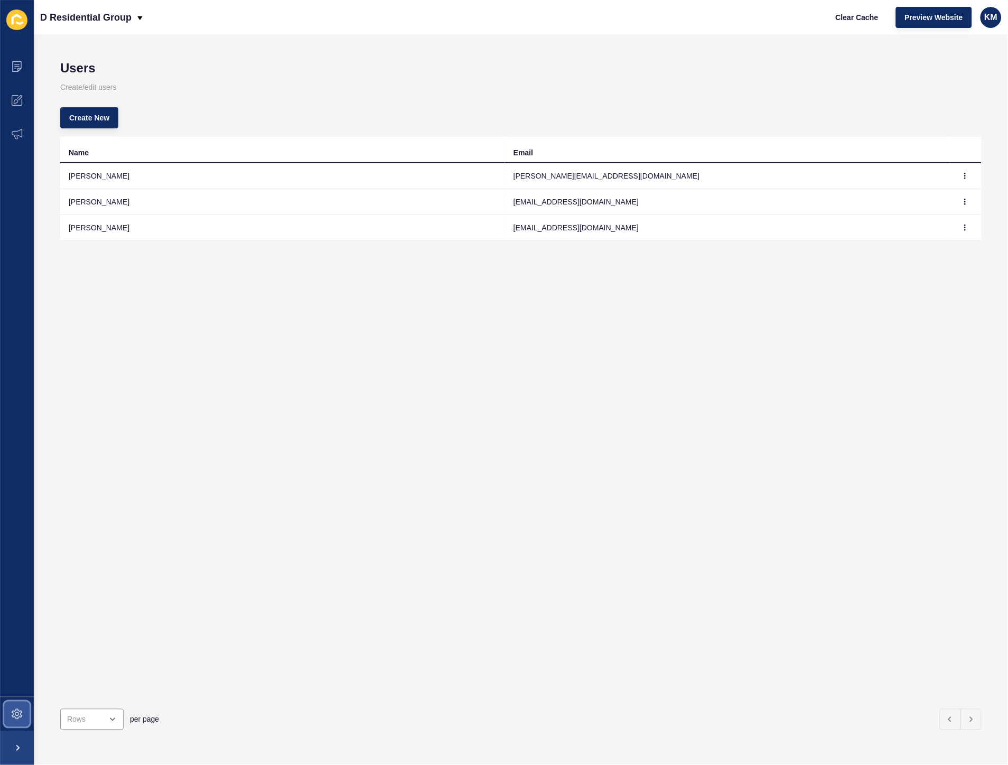
click at [20, 722] on span at bounding box center [17, 714] width 34 height 34
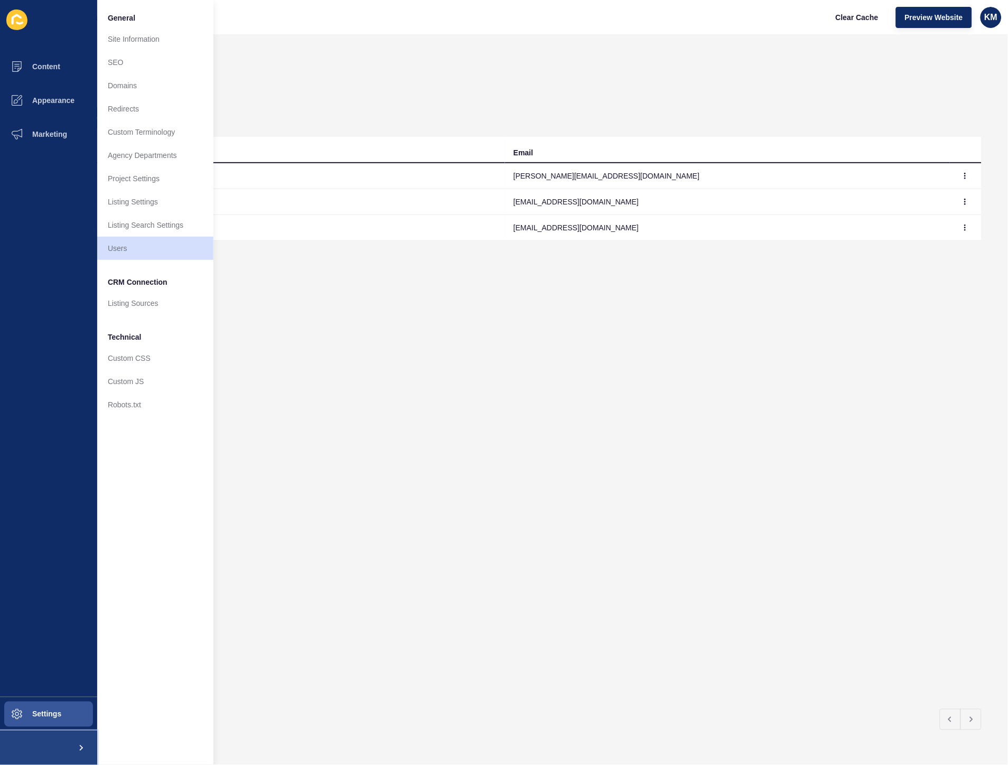
click at [81, 746] on span at bounding box center [80, 748] width 34 height 34
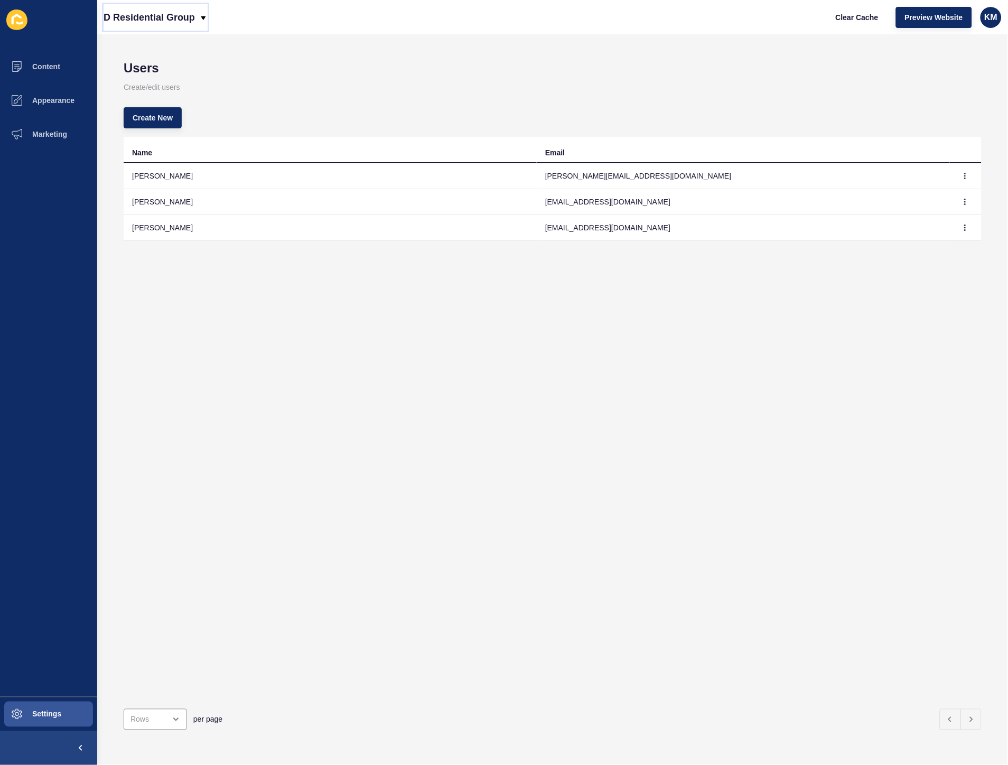
click at [192, 18] on p "D Residential Group" at bounding box center [149, 17] width 91 height 26
click at [75, 718] on button "Settings" at bounding box center [48, 714] width 97 height 34
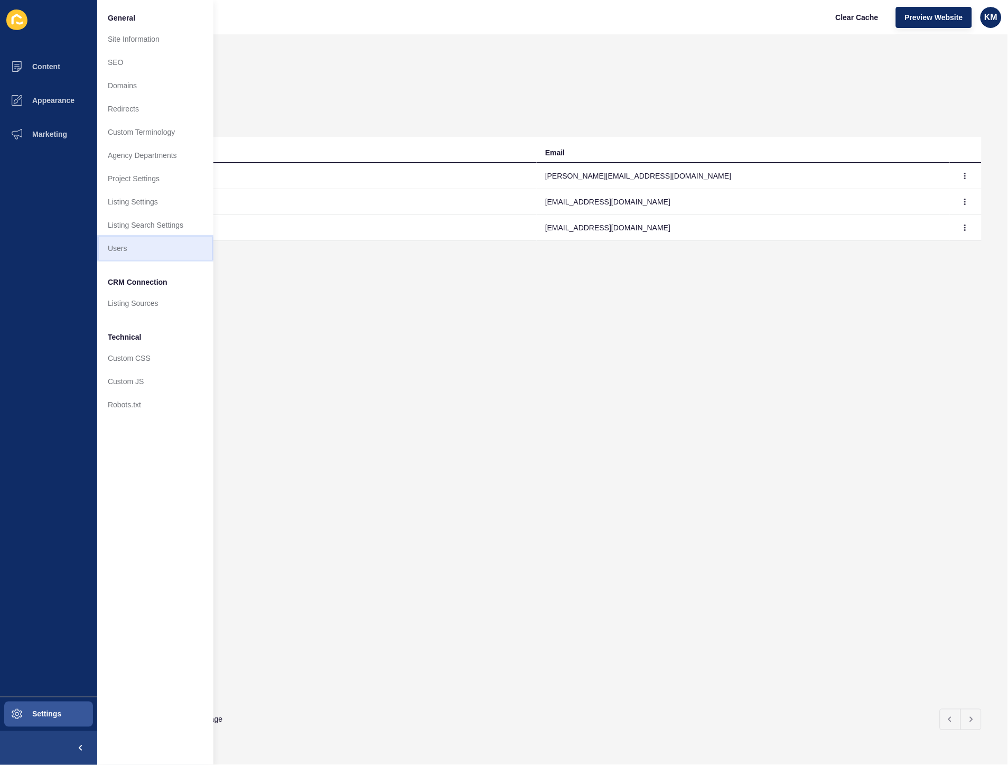
click at [181, 254] on link "Users" at bounding box center [155, 248] width 116 height 23
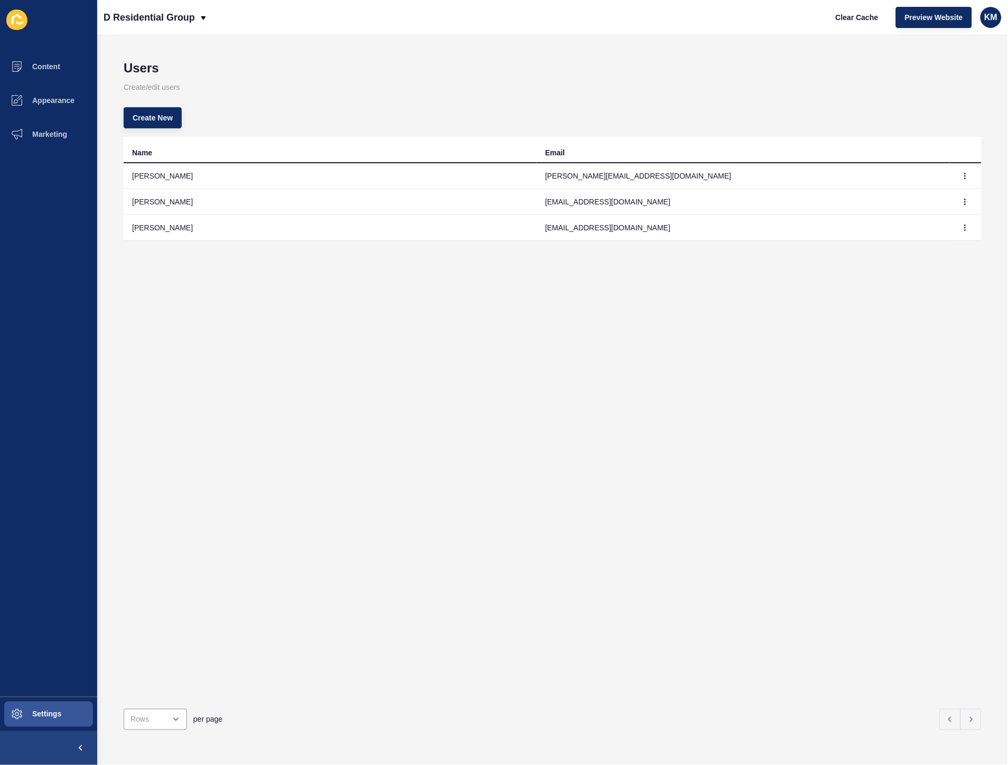
click at [22, 24] on icon at bounding box center [19, 23] width 7 height 3
click at [13, 20] on icon at bounding box center [17, 19] width 10 height 11
click at [25, 717] on span "Settings" at bounding box center [29, 714] width 63 height 8
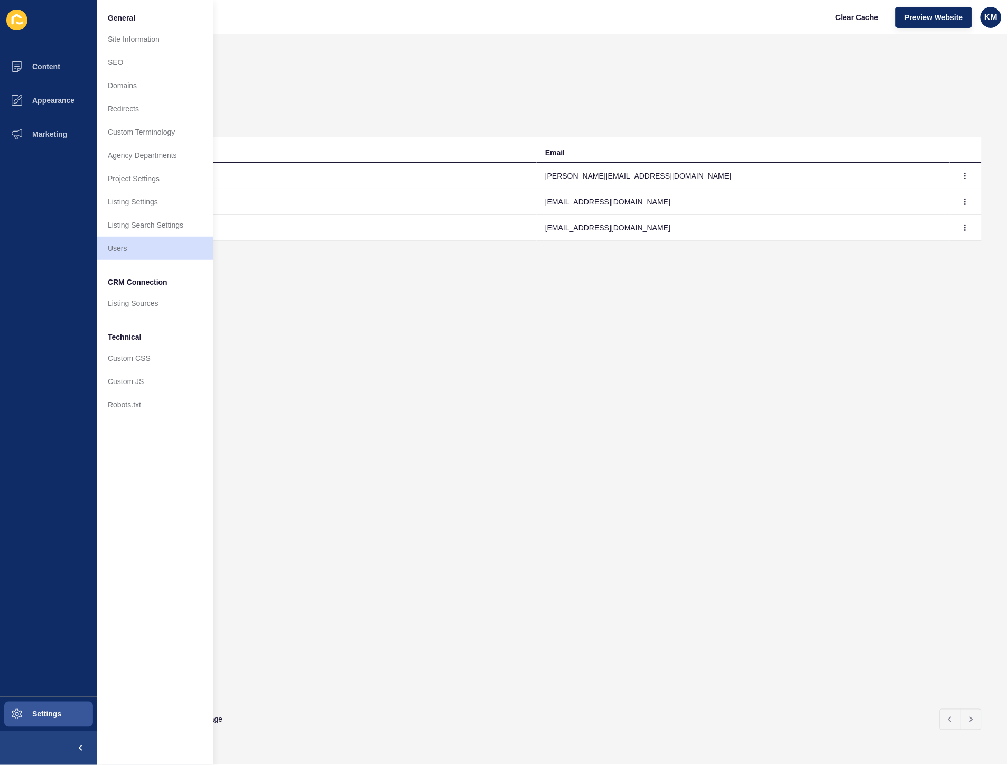
click at [746, 99] on div "Create New" at bounding box center [553, 118] width 858 height 38
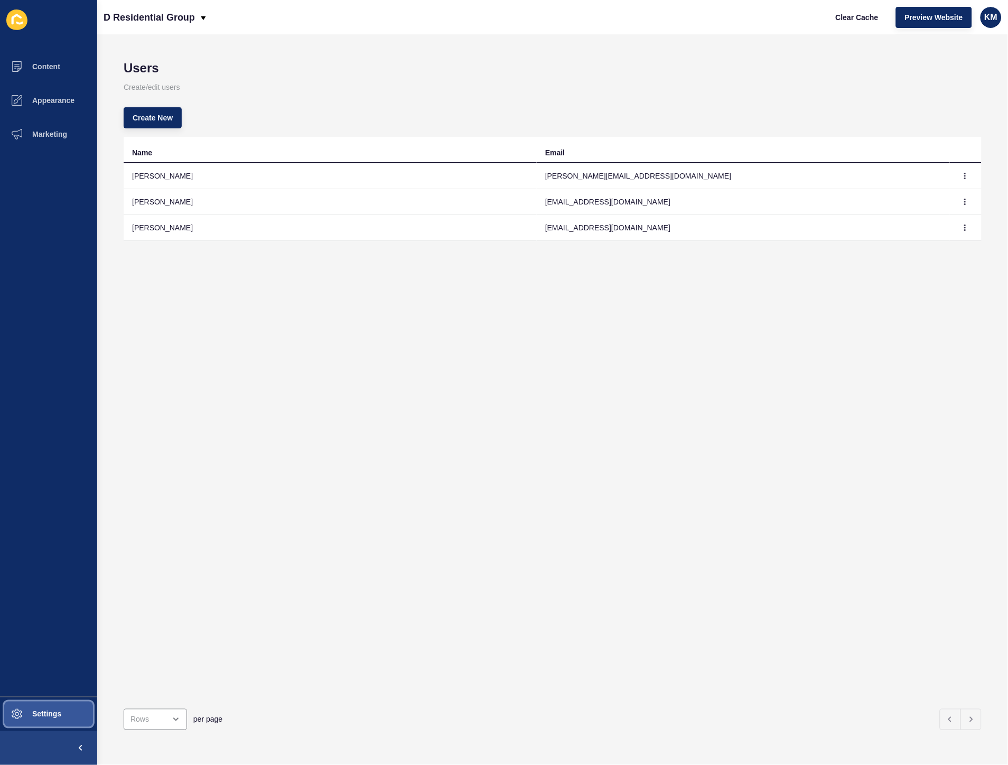
drag, startPoint x: 56, startPoint y: 713, endPoint x: 68, endPoint y: 703, distance: 15.4
click at [56, 714] on span "Settings" at bounding box center [29, 714] width 63 height 8
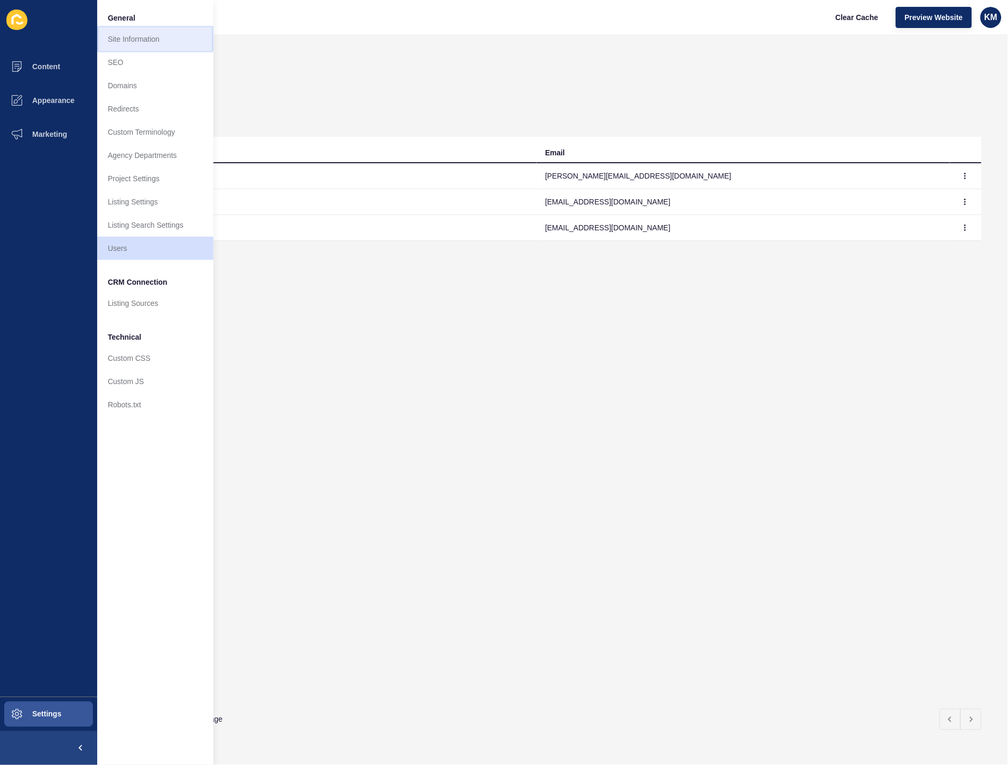
click at [140, 40] on link "Site Information" at bounding box center [155, 38] width 116 height 23
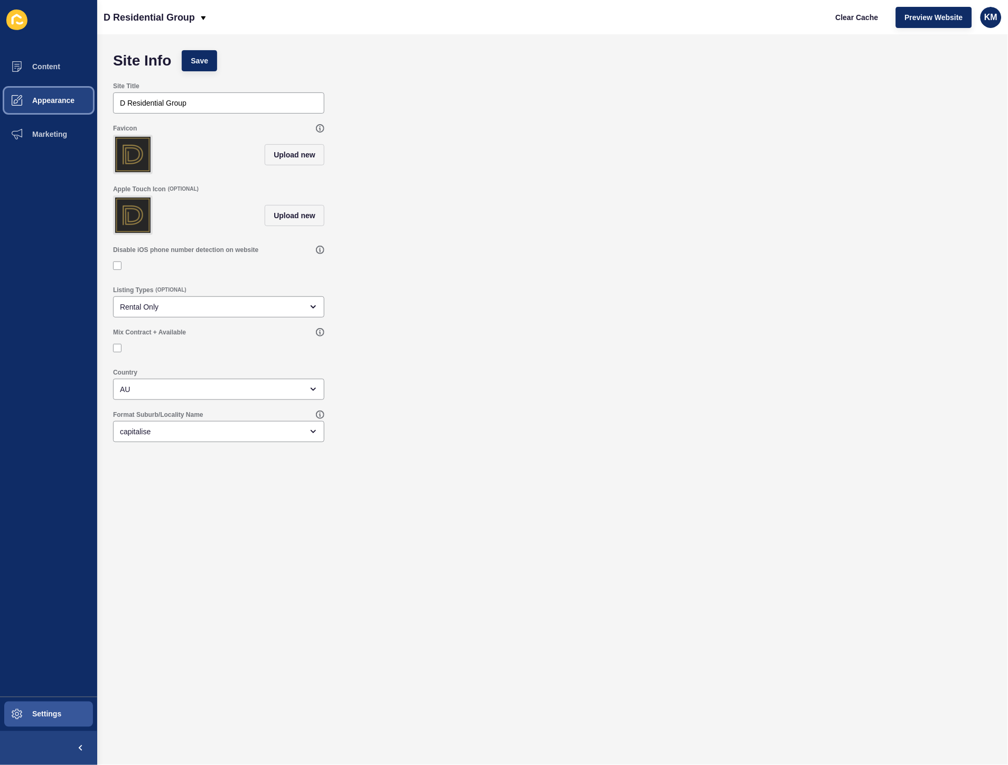
click at [40, 96] on span "Appearance" at bounding box center [36, 100] width 76 height 8
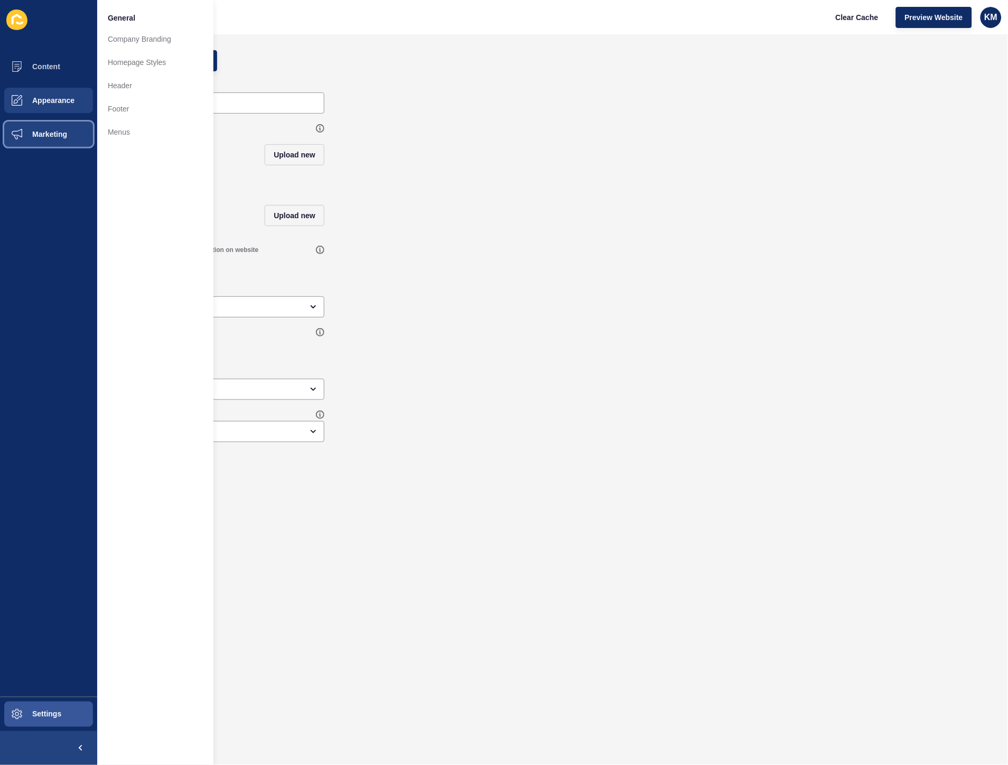
click at [56, 139] on button "Marketing" at bounding box center [48, 134] width 97 height 34
click at [45, 66] on span "Content" at bounding box center [29, 66] width 62 height 8
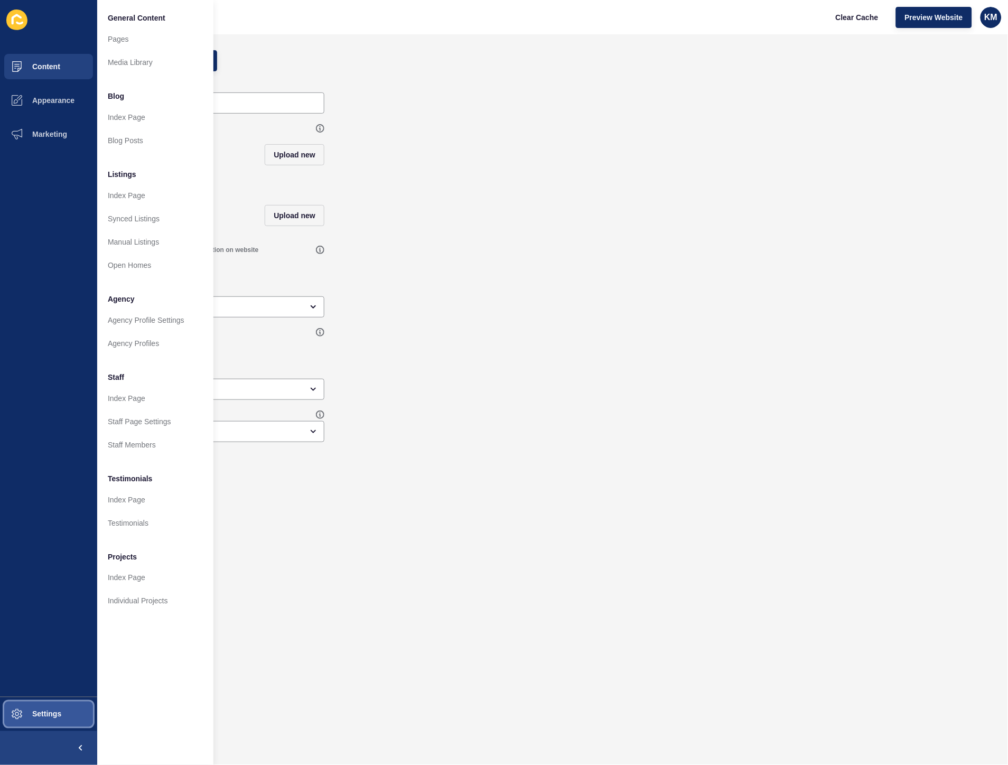
click at [44, 718] on span "Settings" at bounding box center [29, 714] width 63 height 8
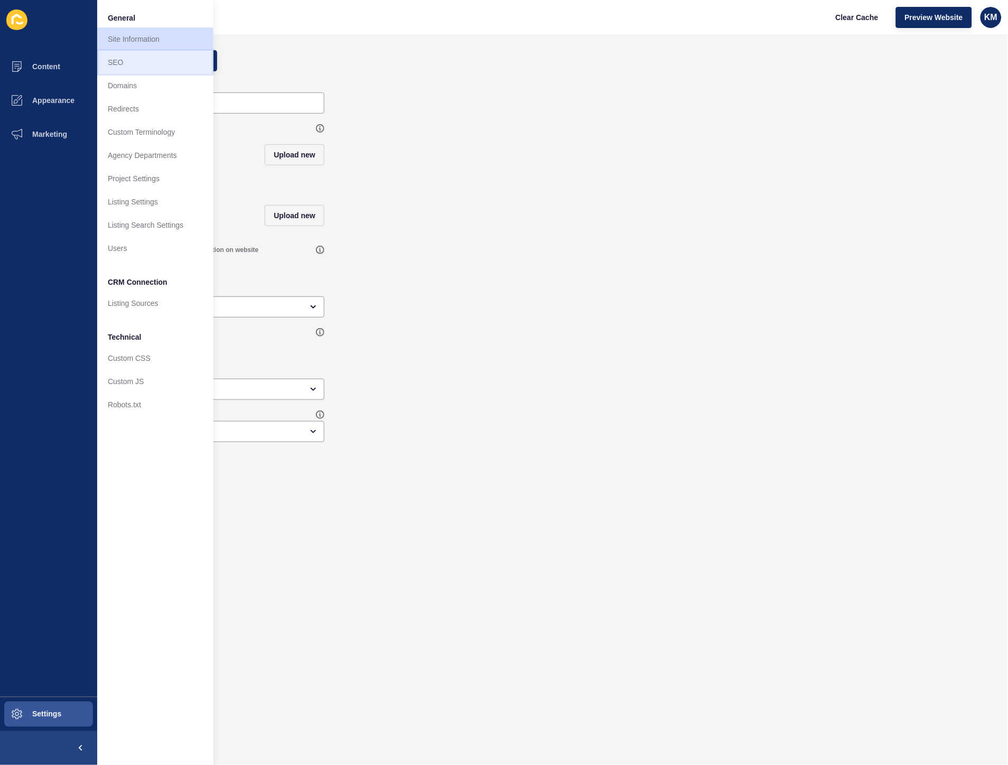
click at [120, 66] on link "SEO" at bounding box center [155, 62] width 116 height 23
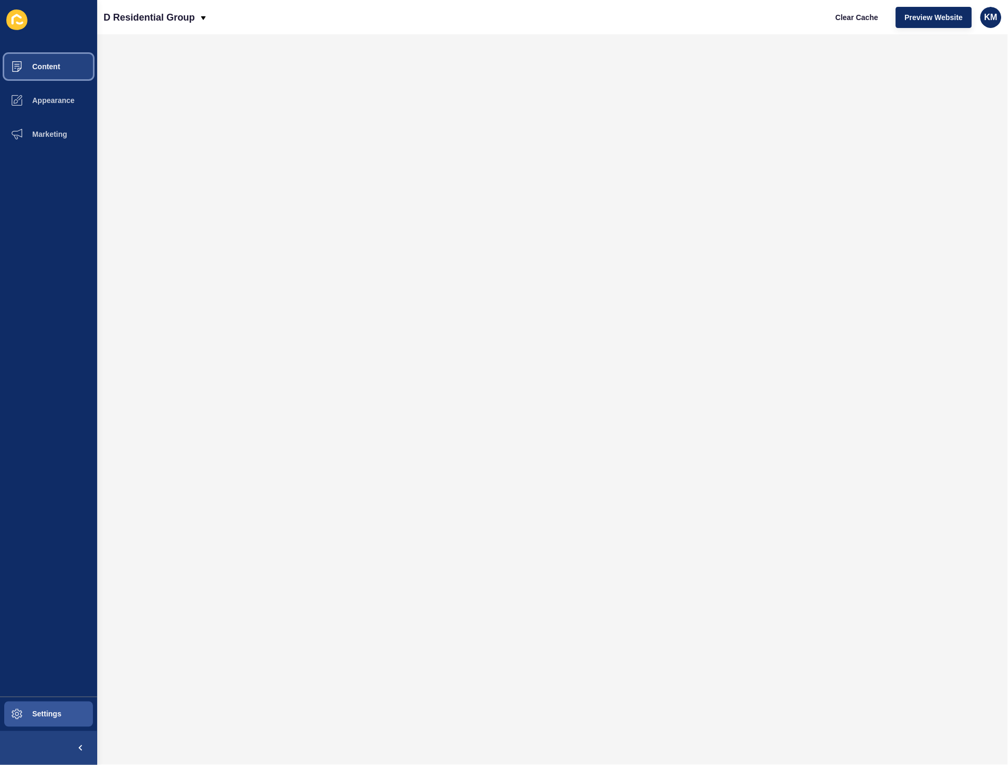
click at [78, 69] on button "Content" at bounding box center [48, 67] width 97 height 34
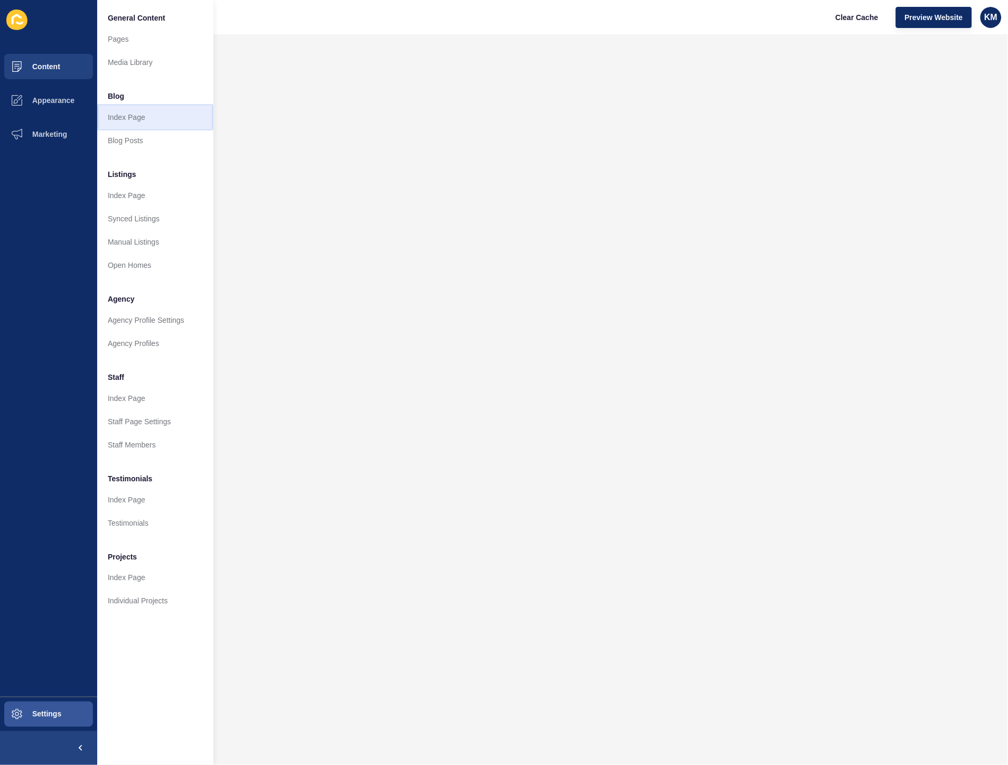
click at [127, 114] on link "Index Page" at bounding box center [155, 117] width 116 height 23
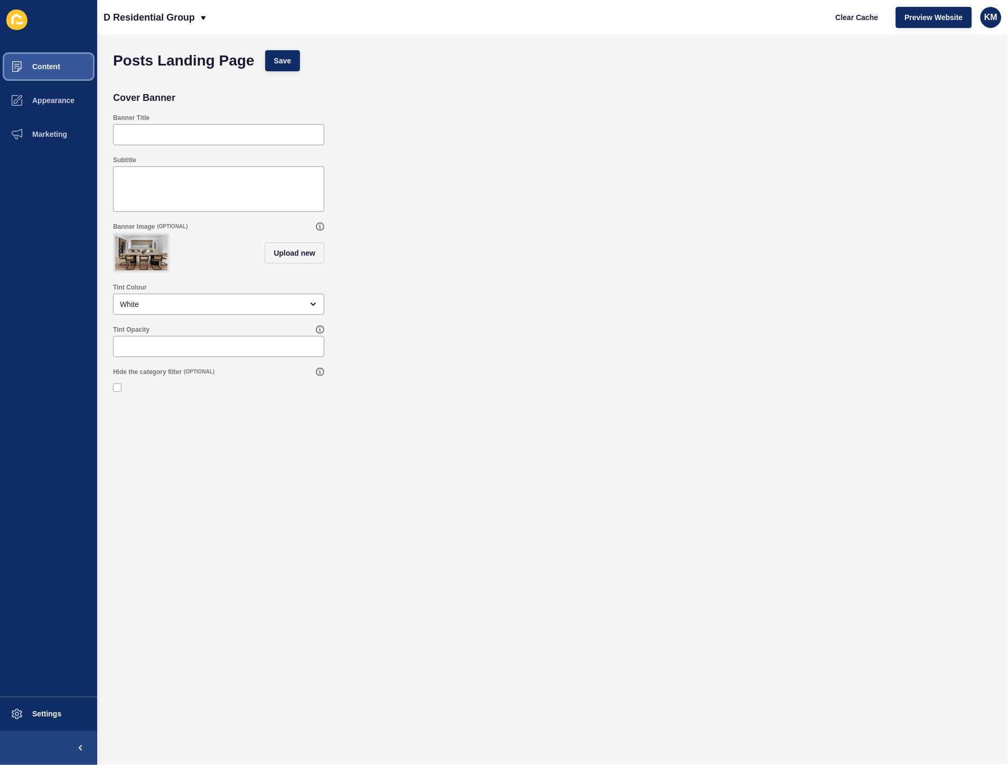
click at [50, 67] on span "Content" at bounding box center [29, 66] width 62 height 8
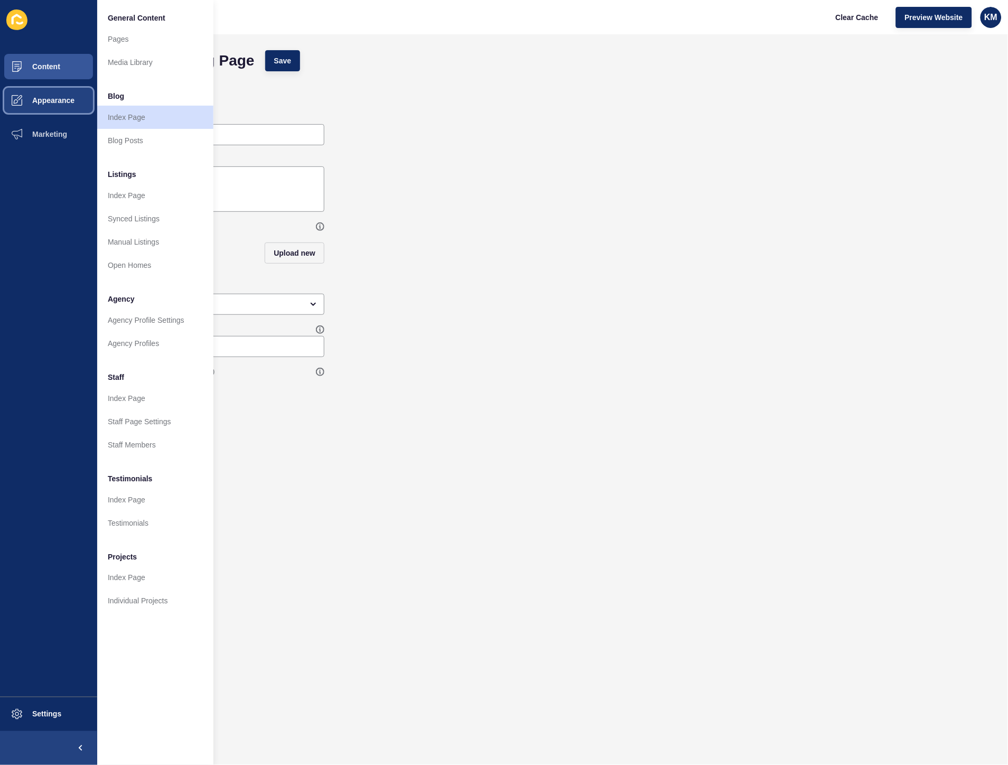
click at [67, 99] on span "Appearance" at bounding box center [36, 100] width 76 height 8
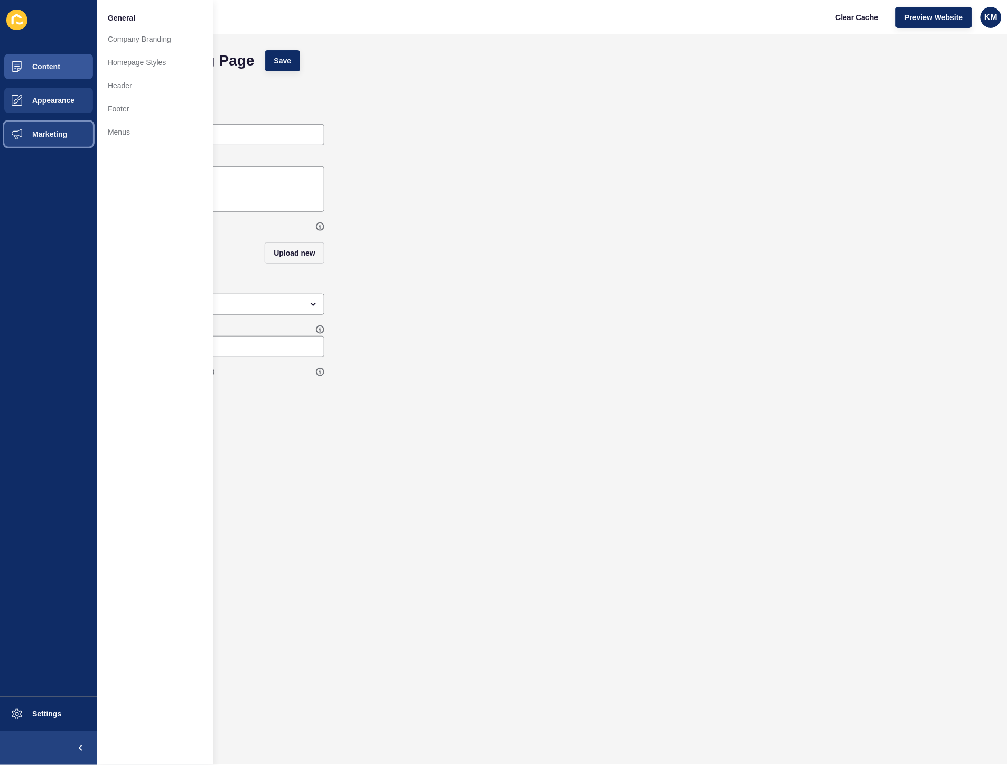
click at [62, 145] on button "Marketing" at bounding box center [48, 134] width 97 height 34
drag, startPoint x: 37, startPoint y: 98, endPoint x: 56, endPoint y: 109, distance: 22.3
click at [38, 98] on span "Appearance" at bounding box center [36, 100] width 76 height 8
click at [32, 64] on span "Content" at bounding box center [29, 66] width 62 height 8
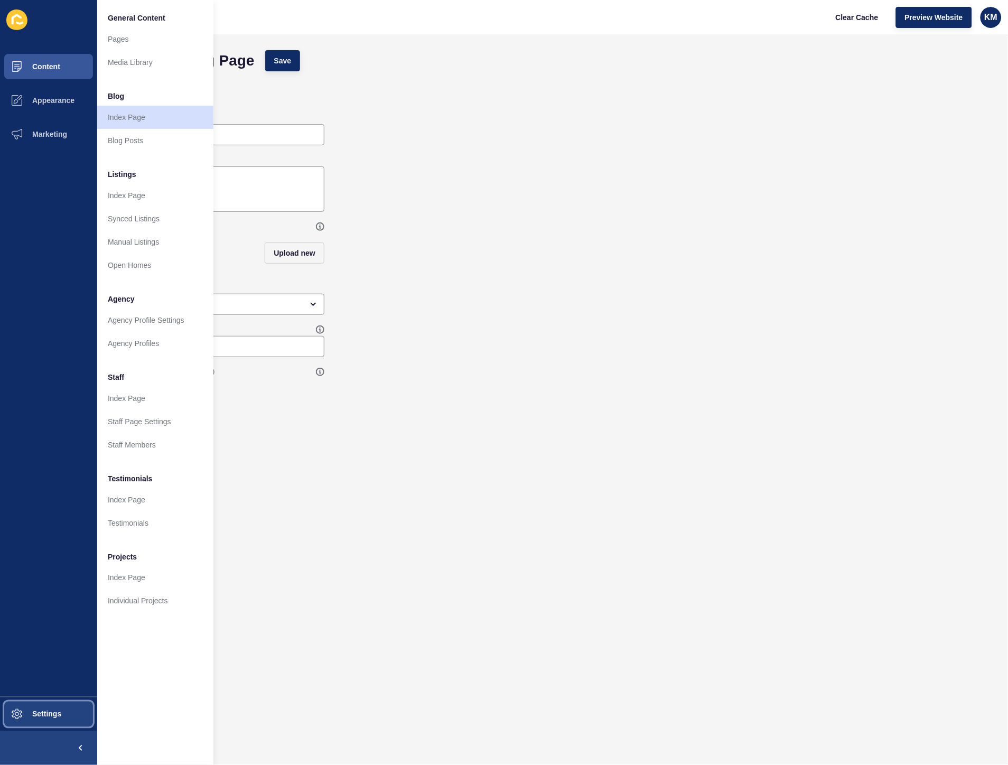
click at [64, 705] on button "Settings" at bounding box center [48, 714] width 97 height 34
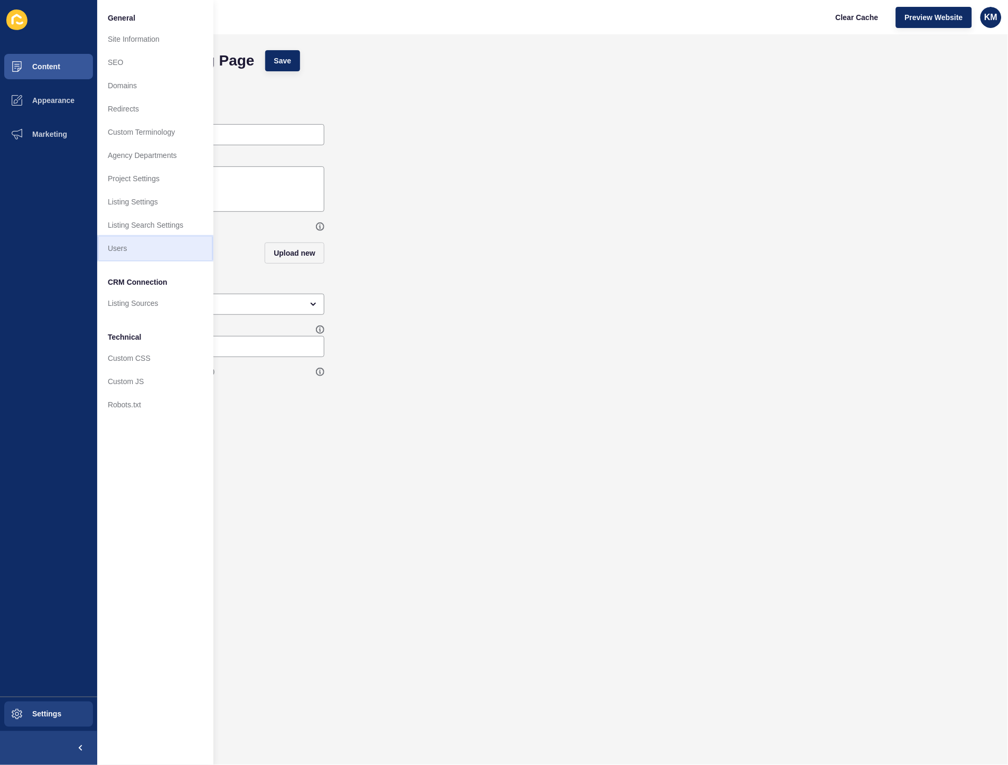
click at [157, 252] on link "Users" at bounding box center [155, 248] width 116 height 23
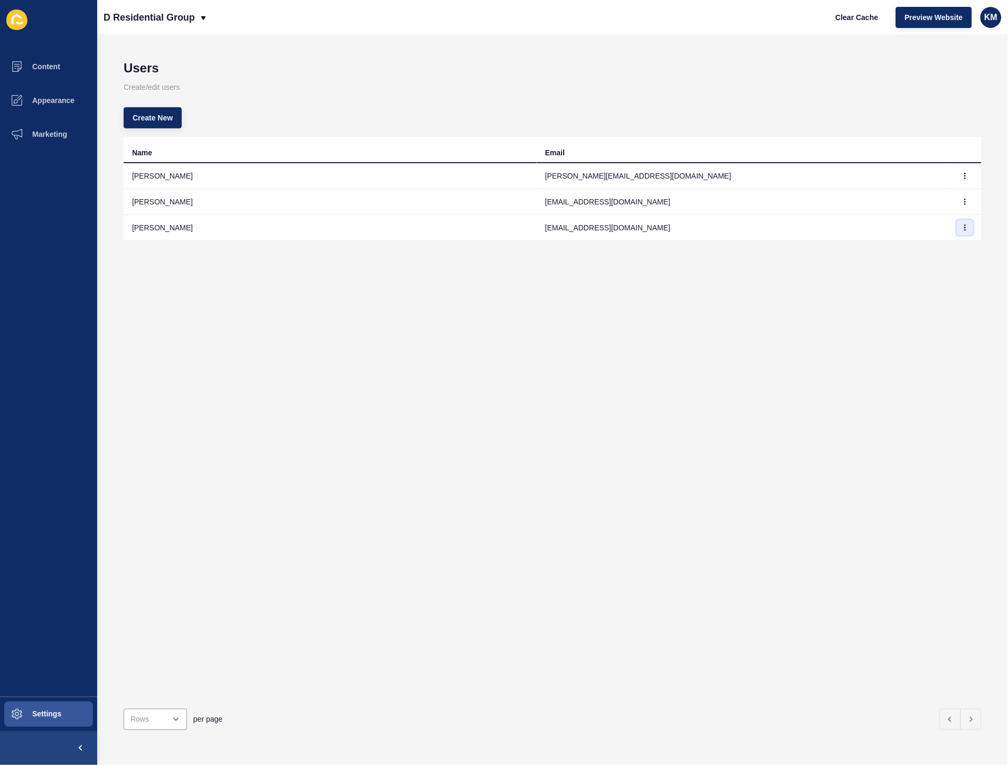
click at [962, 226] on icon "button" at bounding box center [965, 228] width 6 height 6
click at [916, 277] on link "Delete" at bounding box center [928, 271] width 74 height 23
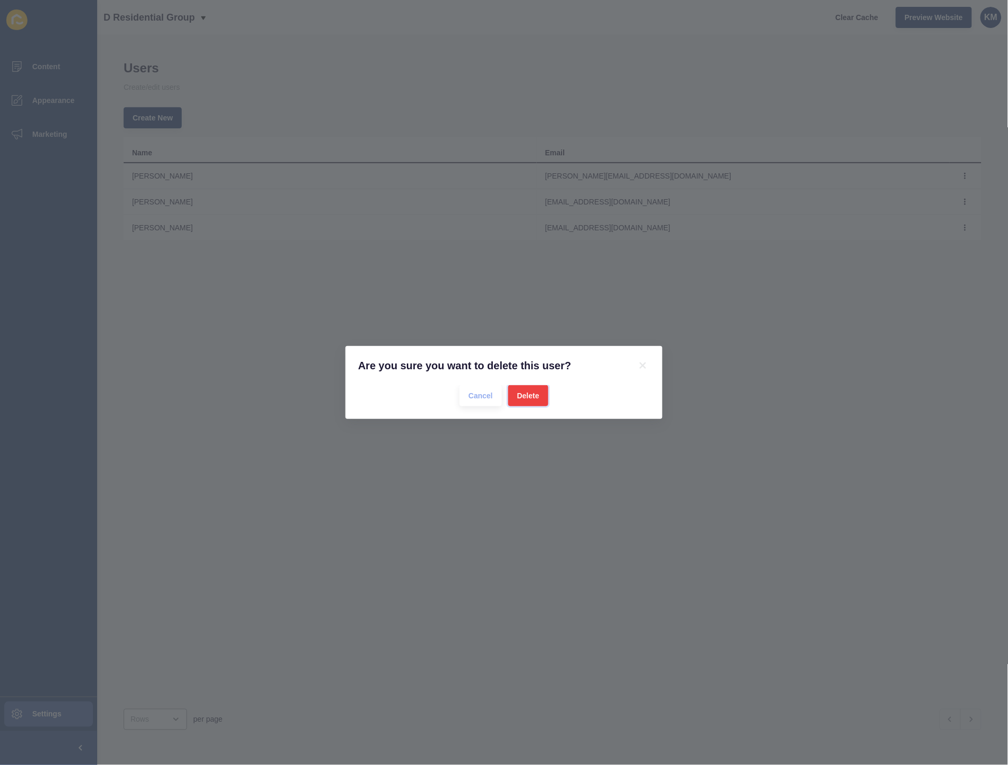
click at [535, 392] on span "Delete" at bounding box center [528, 395] width 22 height 11
